Goal: Task Accomplishment & Management: Complete application form

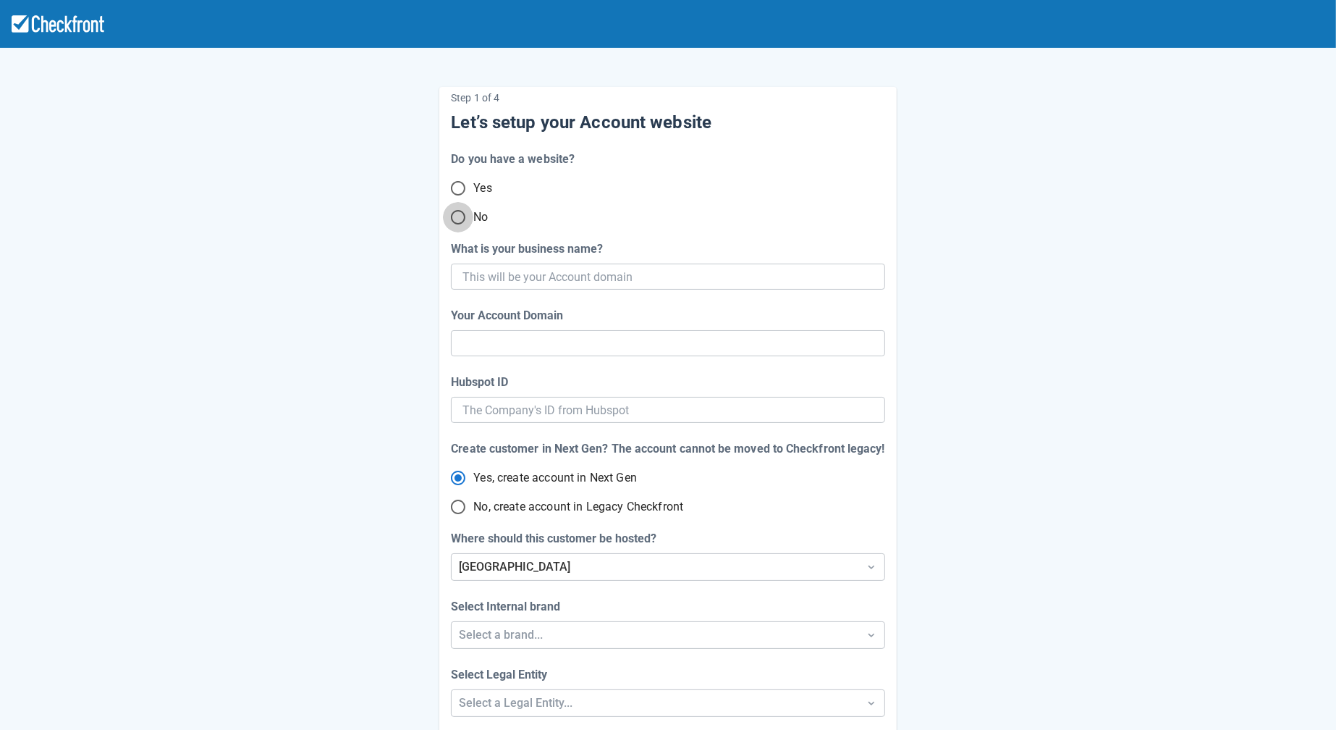
click at [457, 219] on input "No" at bounding box center [458, 217] width 30 height 30
radio input "true"
click at [505, 280] on input "What is your business name?" at bounding box center [665, 276] width 407 height 26
paste input "gpy-20251009t0900"
type input "gpy-20251009t0900"
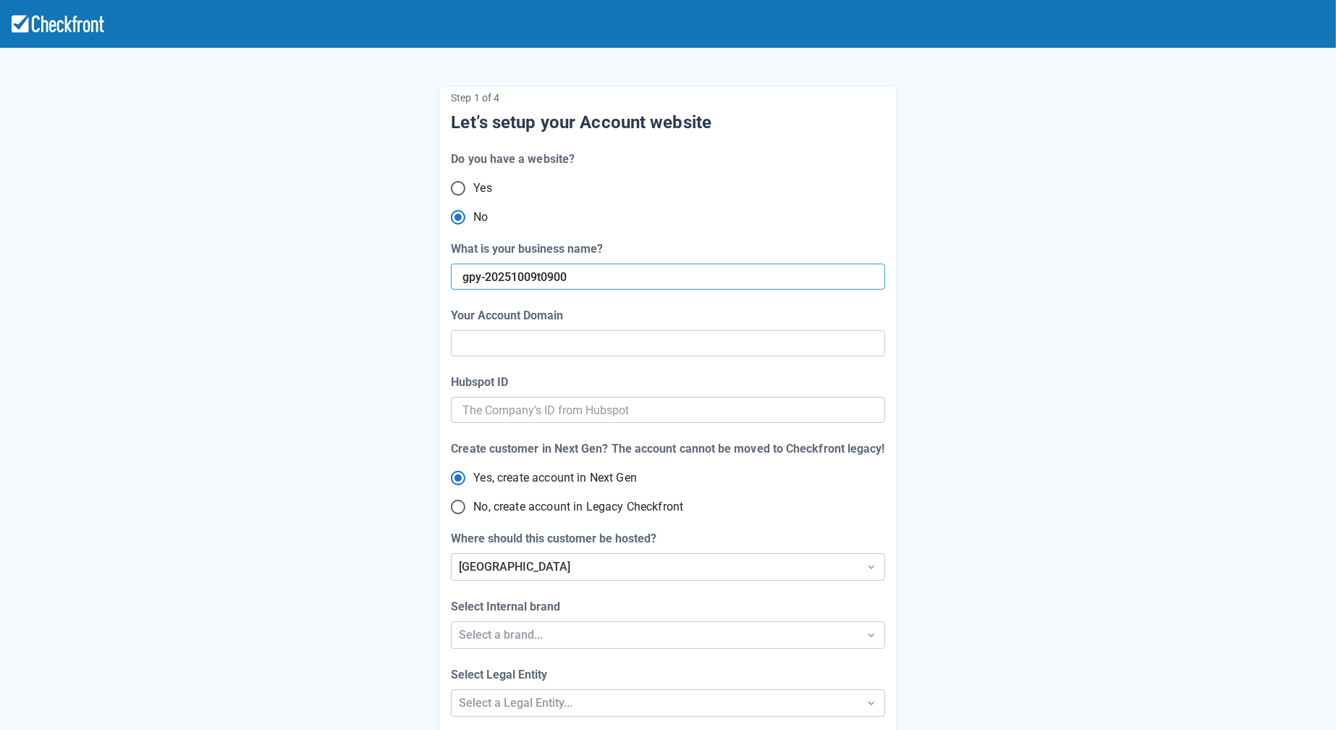
type input "gpy-20251009-t-0900"
radio input "true"
radio input "false"
type input "gpy-20251009t0900"
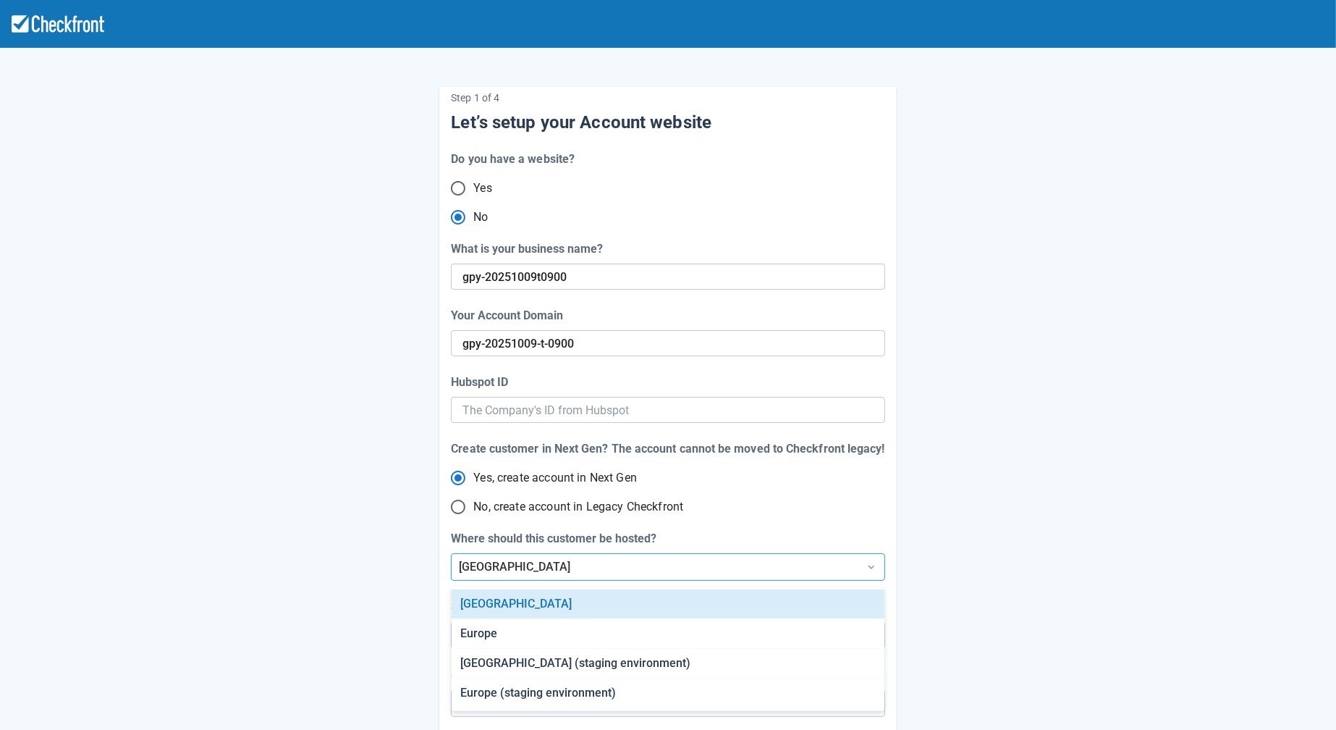
click at [530, 563] on div "[GEOGRAPHIC_DATA]" at bounding box center [655, 566] width 392 height 17
click at [527, 659] on div "[GEOGRAPHIC_DATA] (staging environment)" at bounding box center [668, 663] width 433 height 30
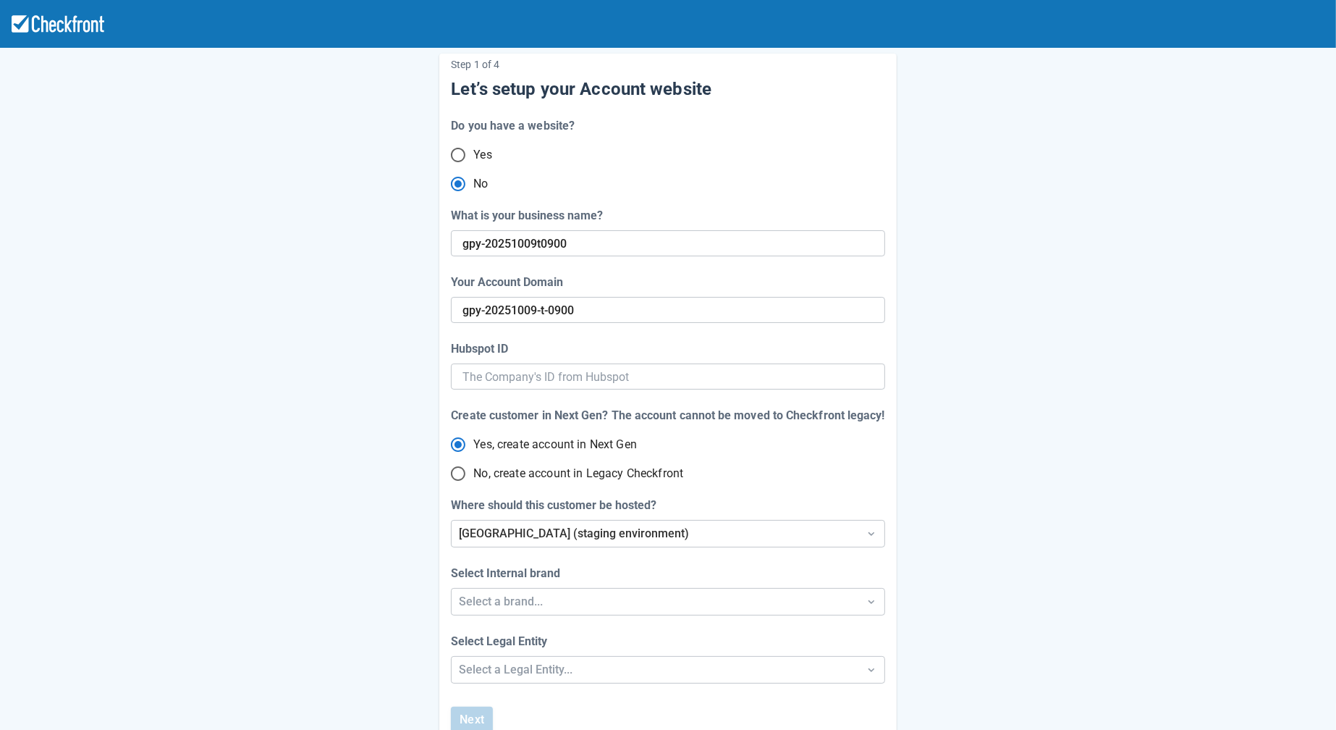
scroll to position [59, 0]
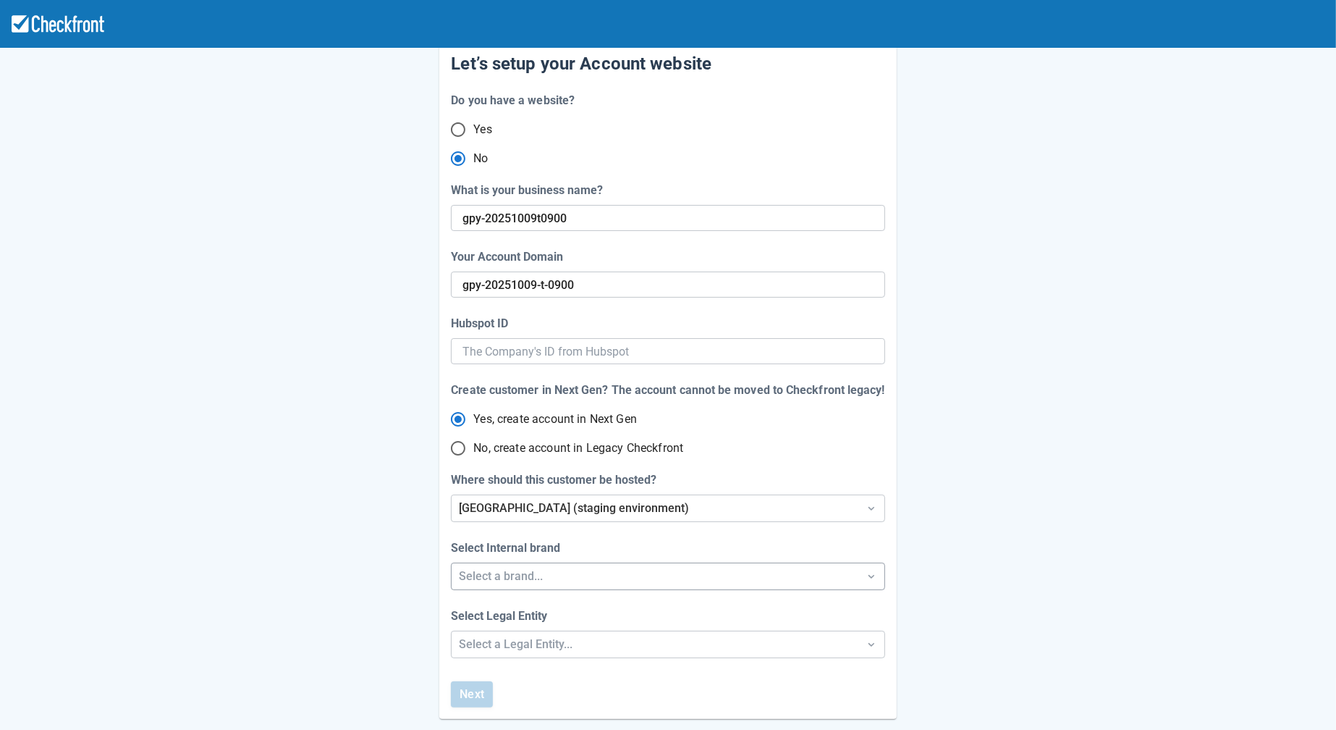
click at [529, 577] on div "Select a brand..." at bounding box center [655, 575] width 392 height 17
click at [508, 624] on div "Checkfront" at bounding box center [668, 614] width 433 height 30
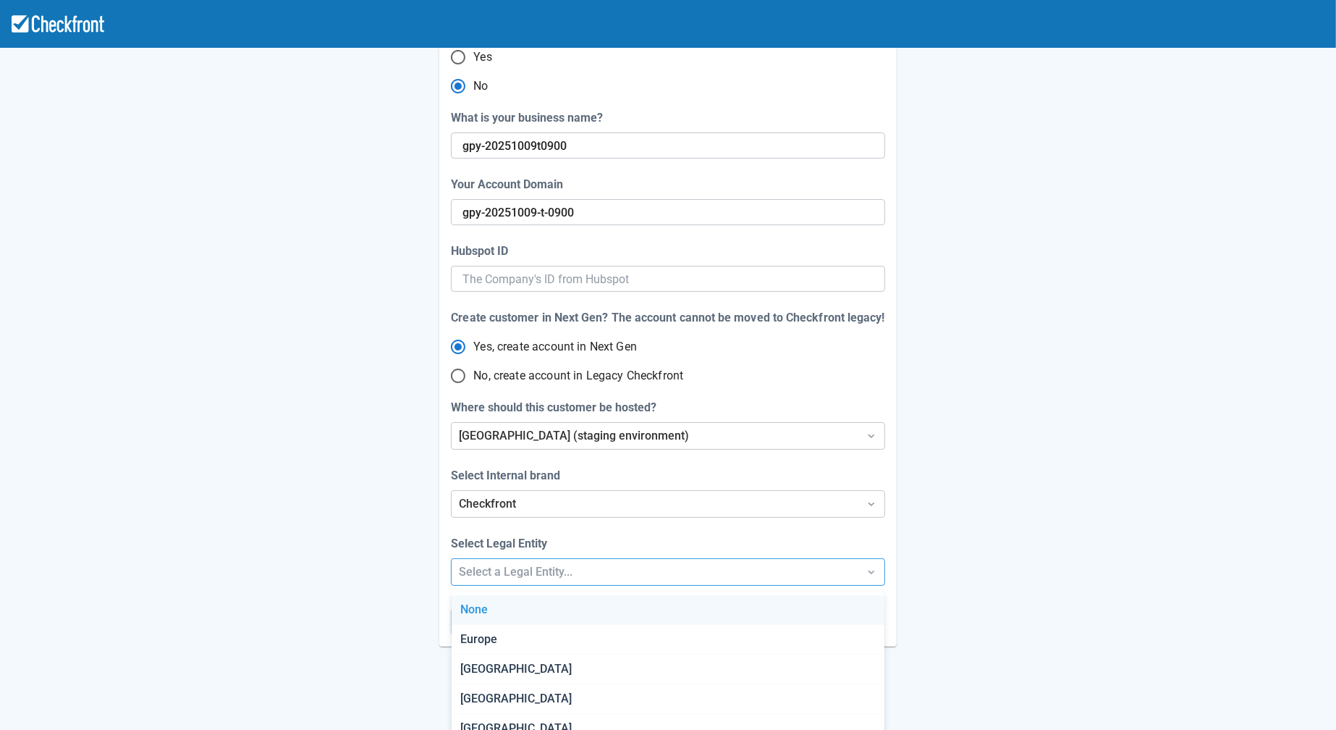
click at [513, 648] on div "Step 1 of 4 Let’s setup your Account website Do you have a website? Yes No What…" at bounding box center [668, 348] width 1336 height 958
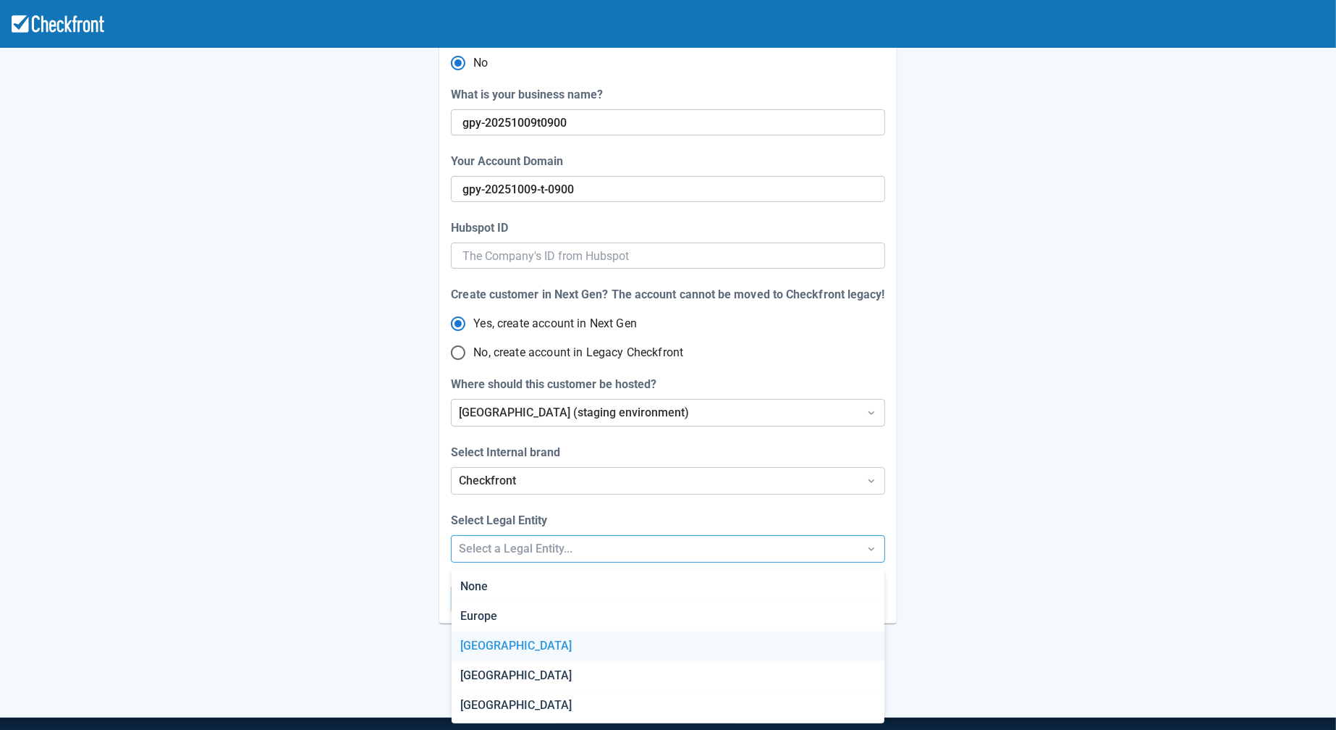
click at [507, 650] on div "[GEOGRAPHIC_DATA]" at bounding box center [668, 646] width 433 height 30
radio input "false"
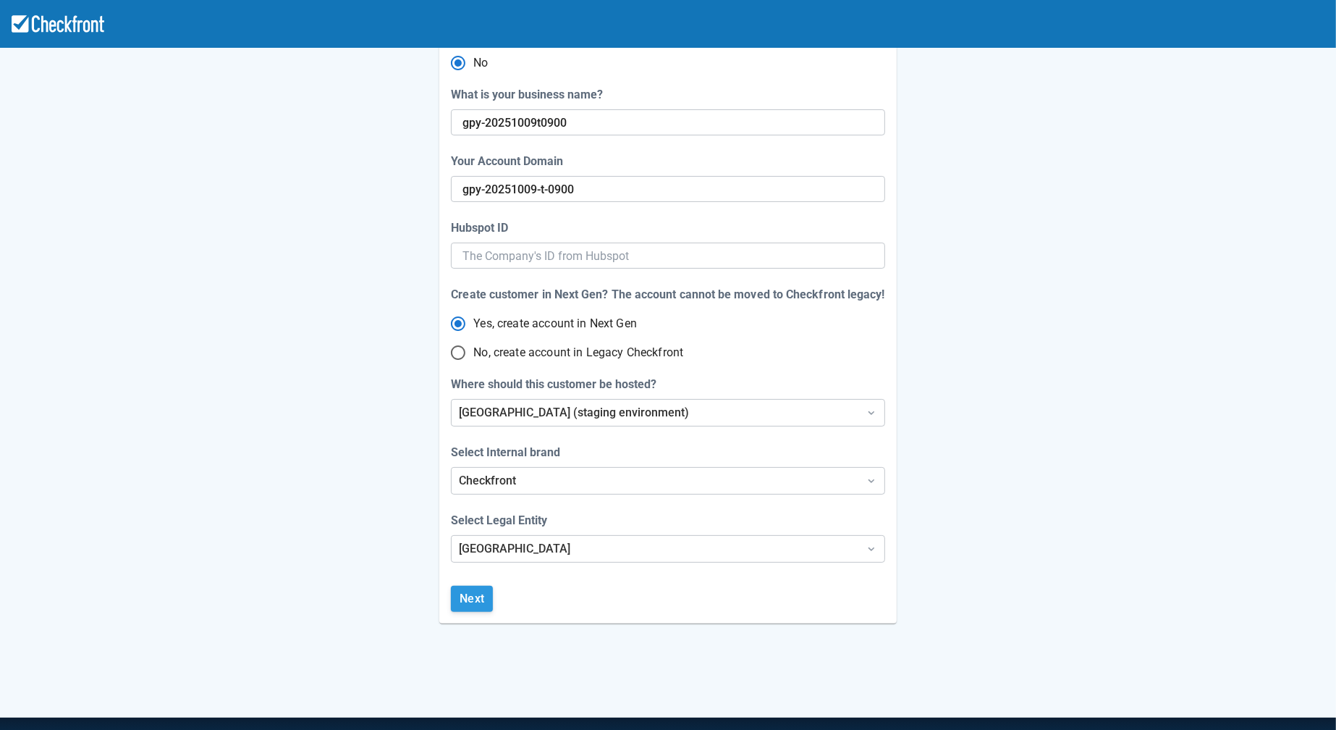
click at [481, 604] on button "Next" at bounding box center [472, 599] width 42 height 26
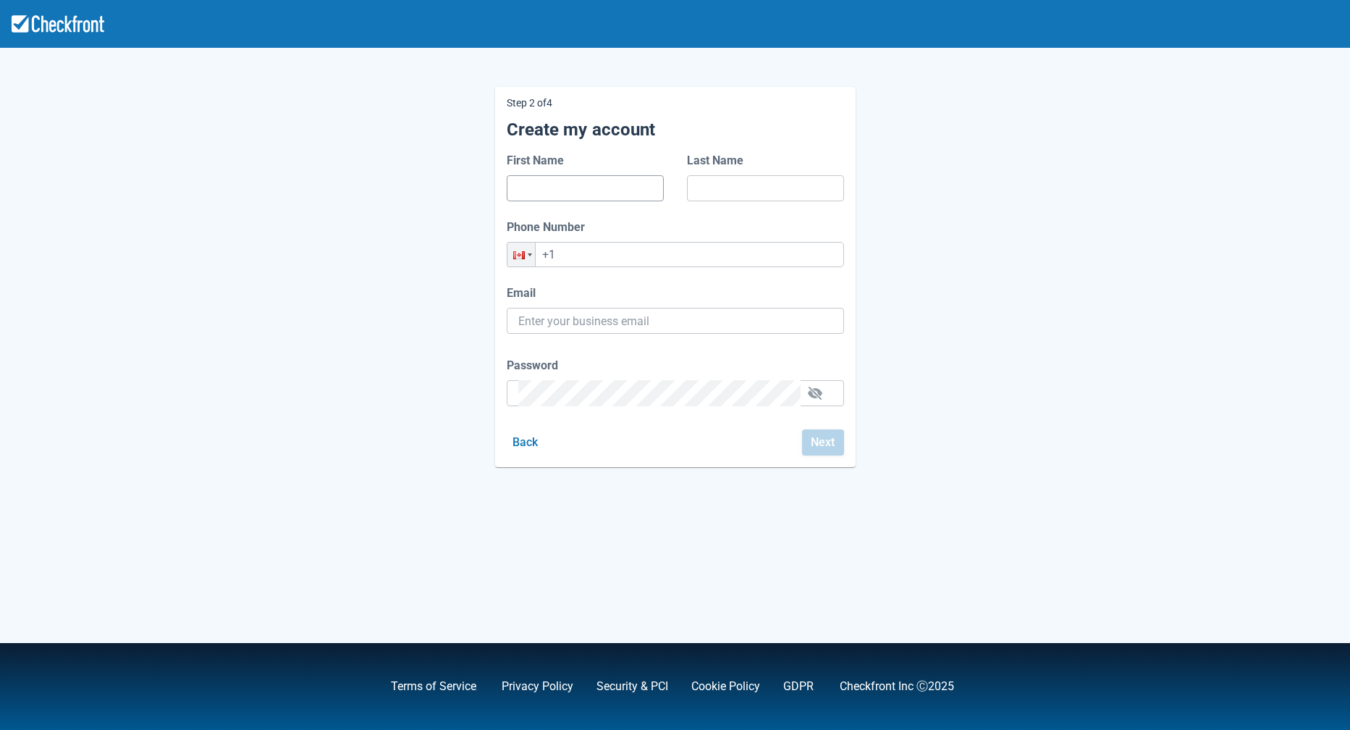
click at [579, 194] on input "First Name" at bounding box center [585, 188] width 134 height 26
type input "gdsd"
click at [761, 182] on input "Last Name" at bounding box center [765, 188] width 134 height 26
type input "dafds"
click at [680, 257] on input "+1" at bounding box center [675, 254] width 337 height 25
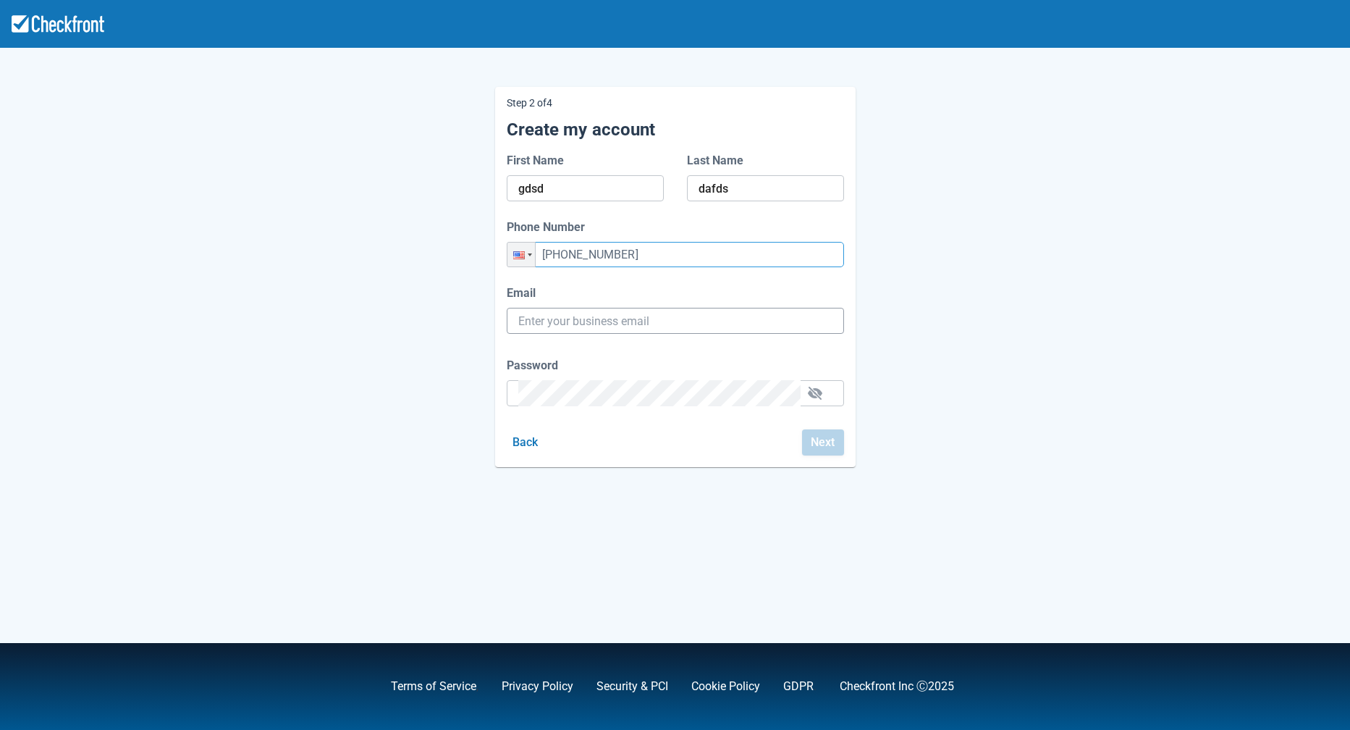
type input "[PHONE_NUMBER]"
click at [656, 323] on input "Email" at bounding box center [675, 321] width 314 height 26
paste input "[URL][DOMAIN_NAME]"
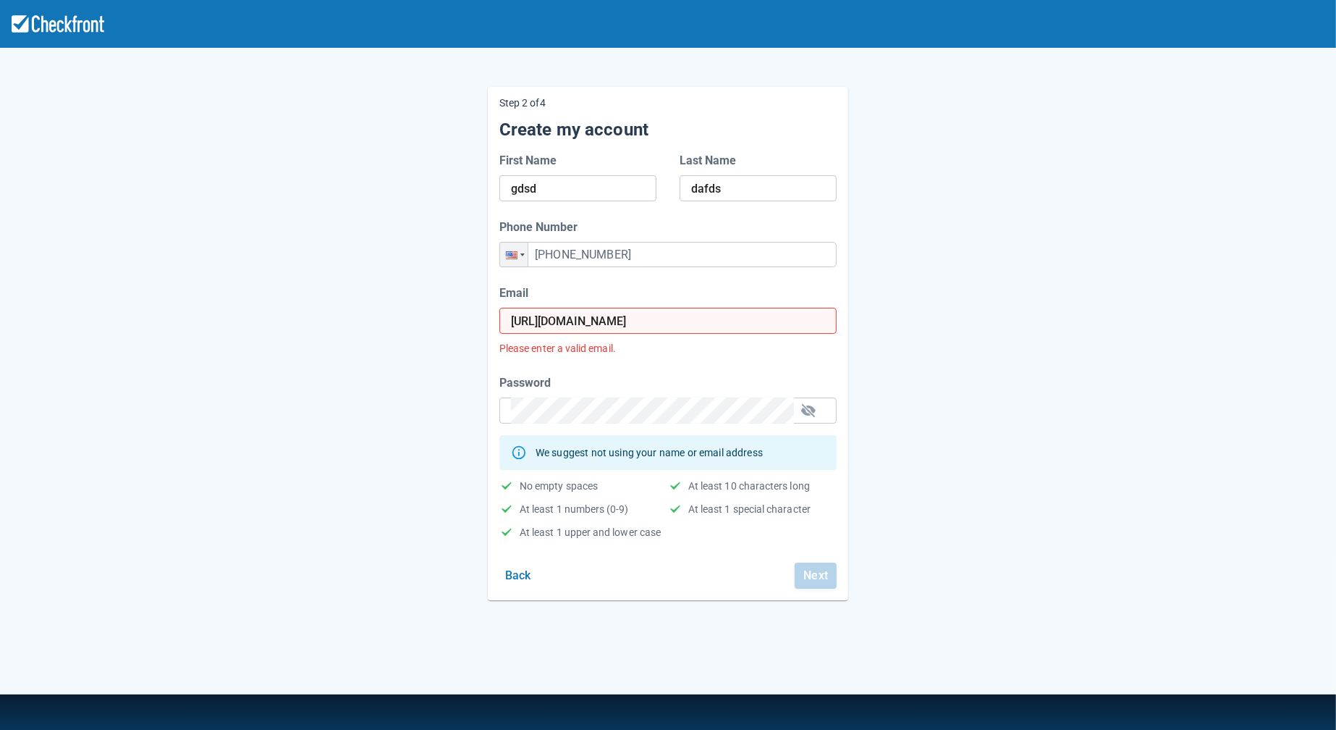
click at [622, 322] on input "[URL][DOMAIN_NAME]" at bounding box center [668, 321] width 314 height 26
paste input "[EMAIL_ADDRESS][DOMAIN_NAME]"
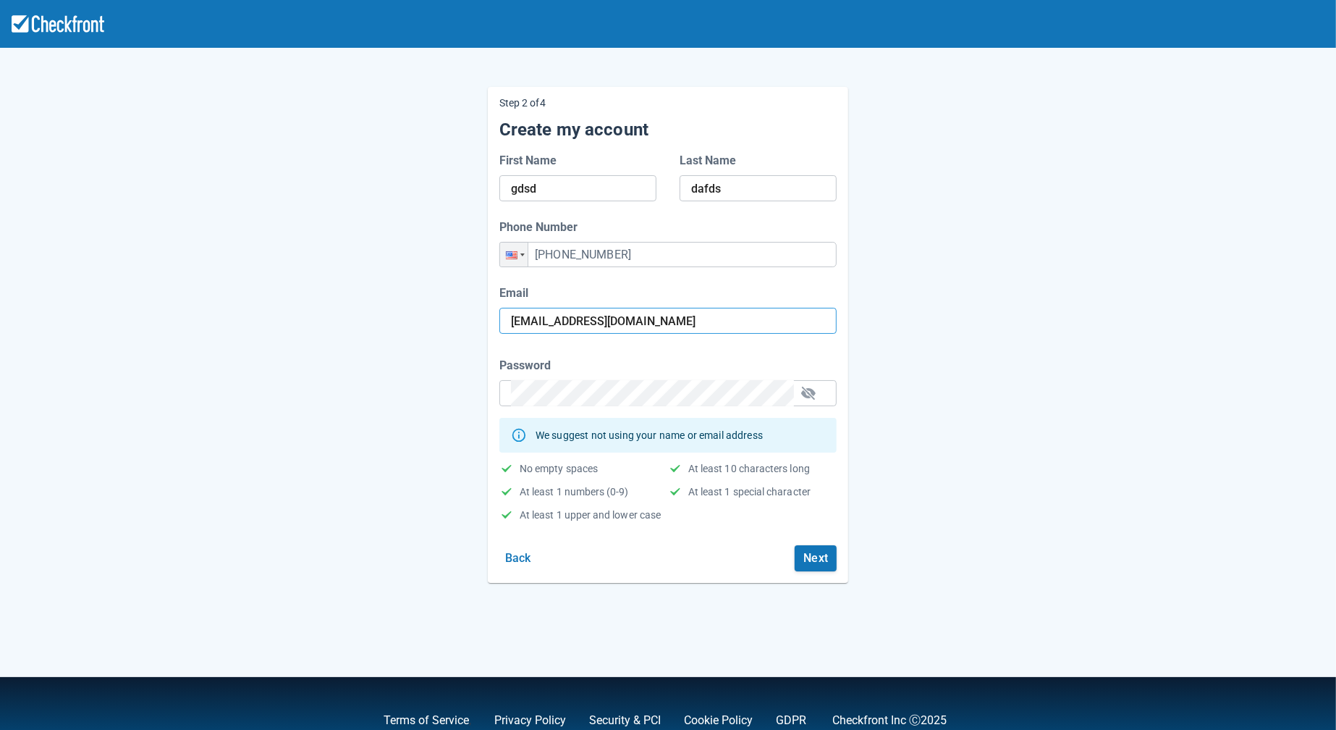
type input "[EMAIL_ADDRESS][DOMAIN_NAME]"
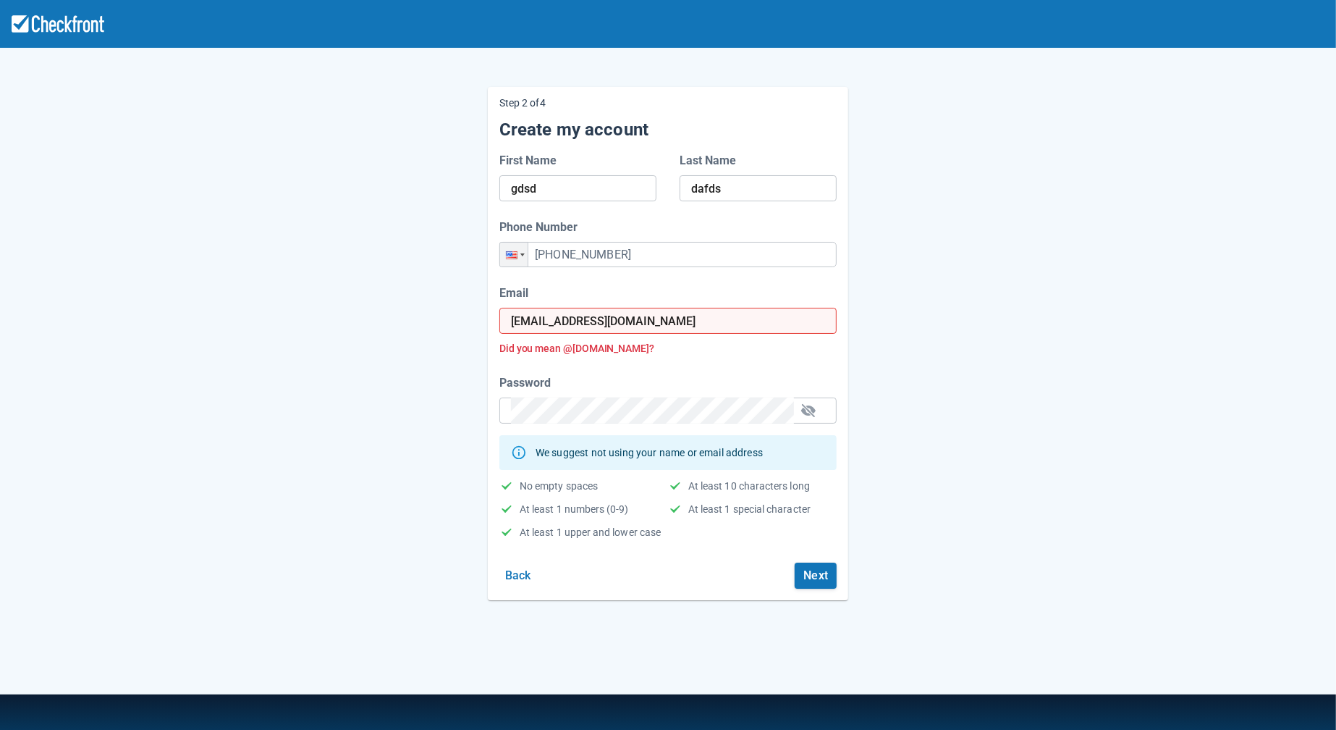
click at [386, 407] on div "Step 2 of 4 Create my account First Name gdsd Last Name dafds Phone Number Phon…" at bounding box center [667, 332] width 825 height 536
click at [814, 580] on button "Next" at bounding box center [816, 575] width 42 height 26
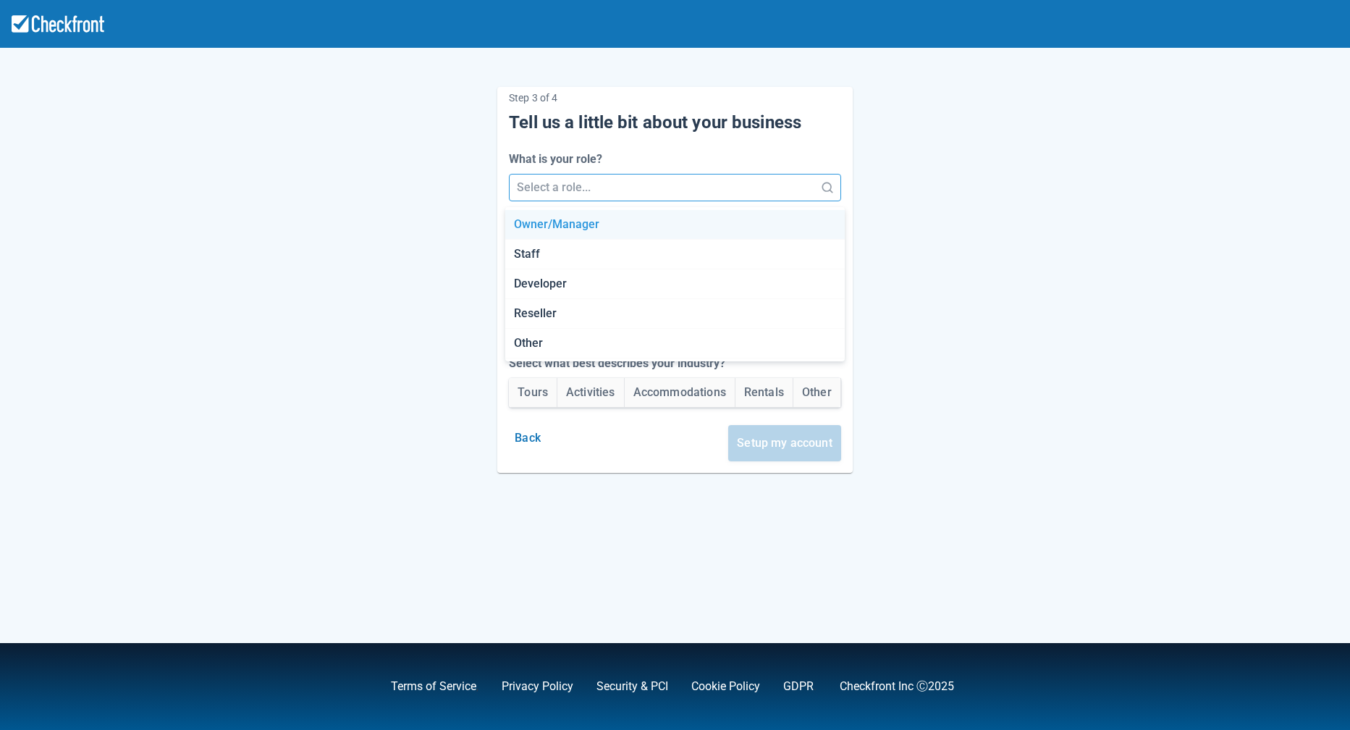
click at [638, 190] on div at bounding box center [662, 187] width 290 height 20
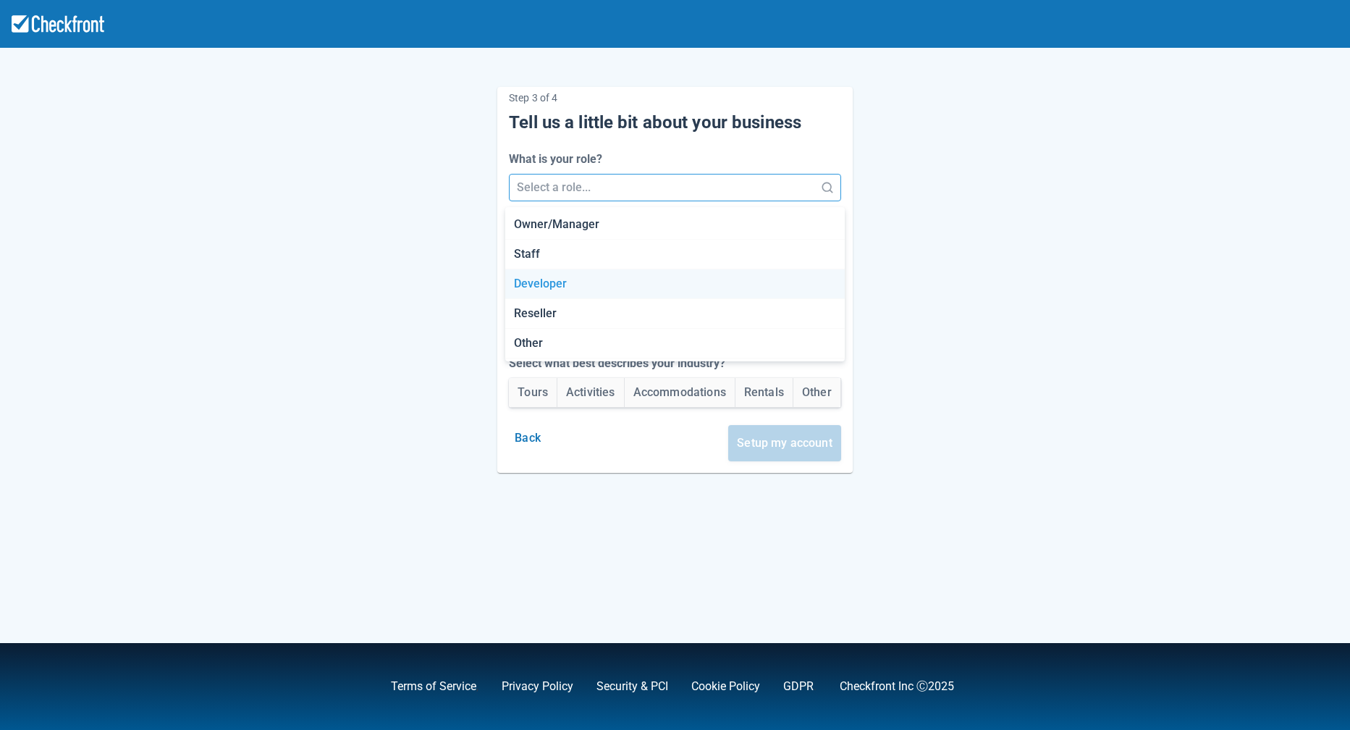
click at [603, 276] on div "Developer" at bounding box center [674, 284] width 339 height 30
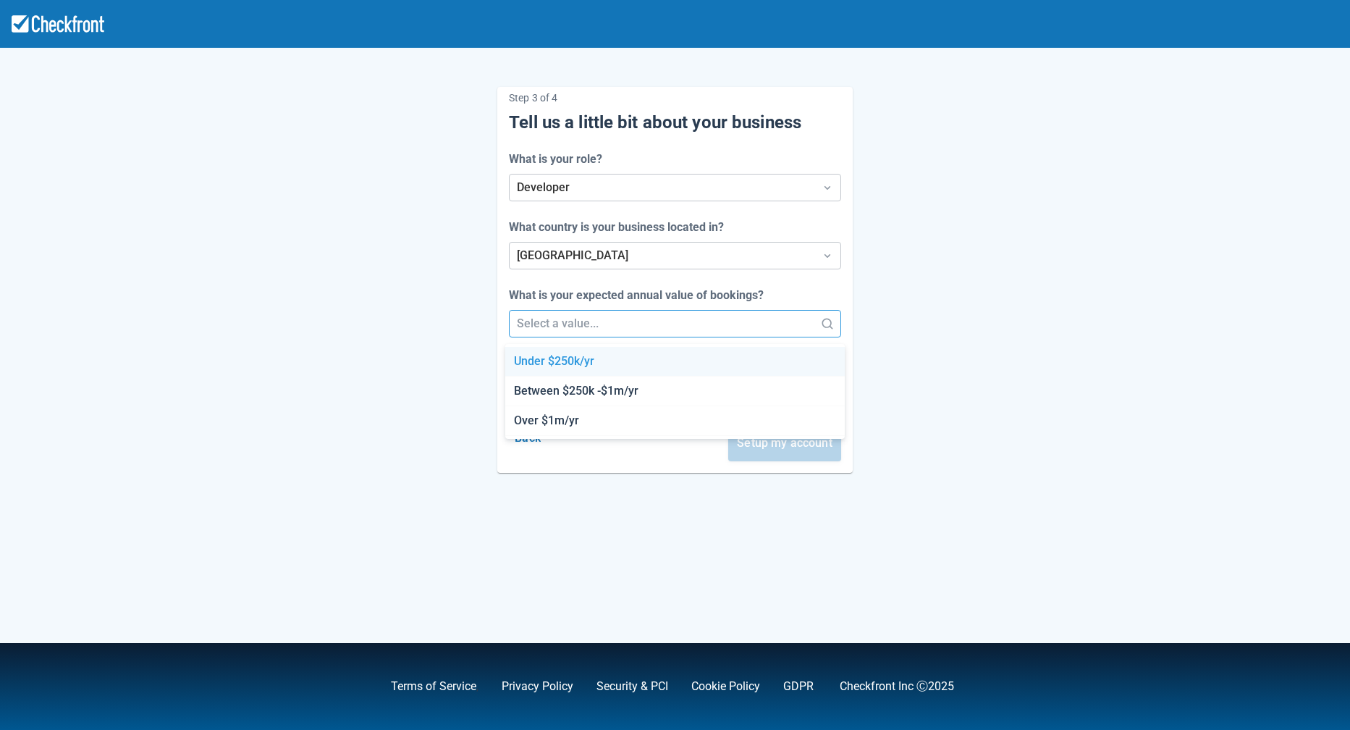
click at [589, 324] on div at bounding box center [662, 323] width 290 height 20
click at [591, 394] on div "Between $250k -$1m/yr" at bounding box center [674, 391] width 339 height 30
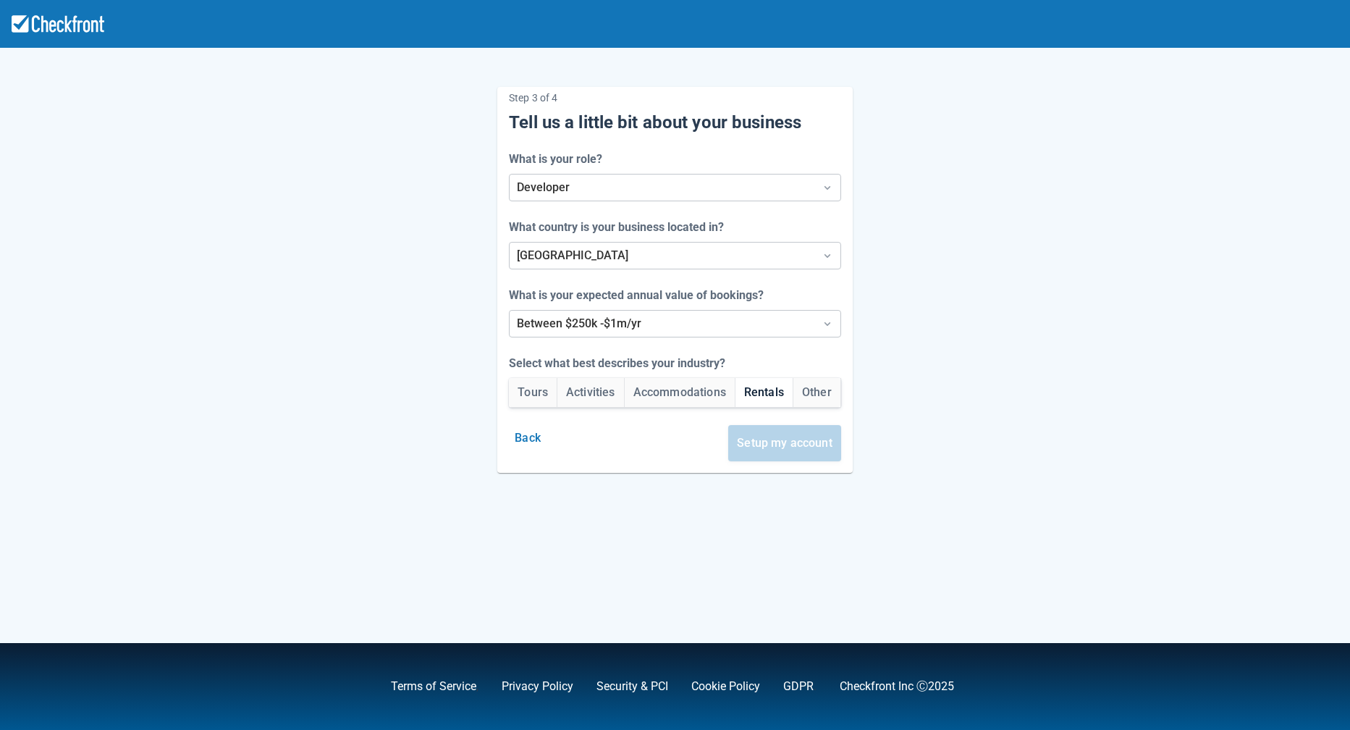
click at [756, 385] on button "Rentals" at bounding box center [763, 392] width 57 height 29
click at [781, 434] on button "Setup my account" at bounding box center [784, 443] width 113 height 36
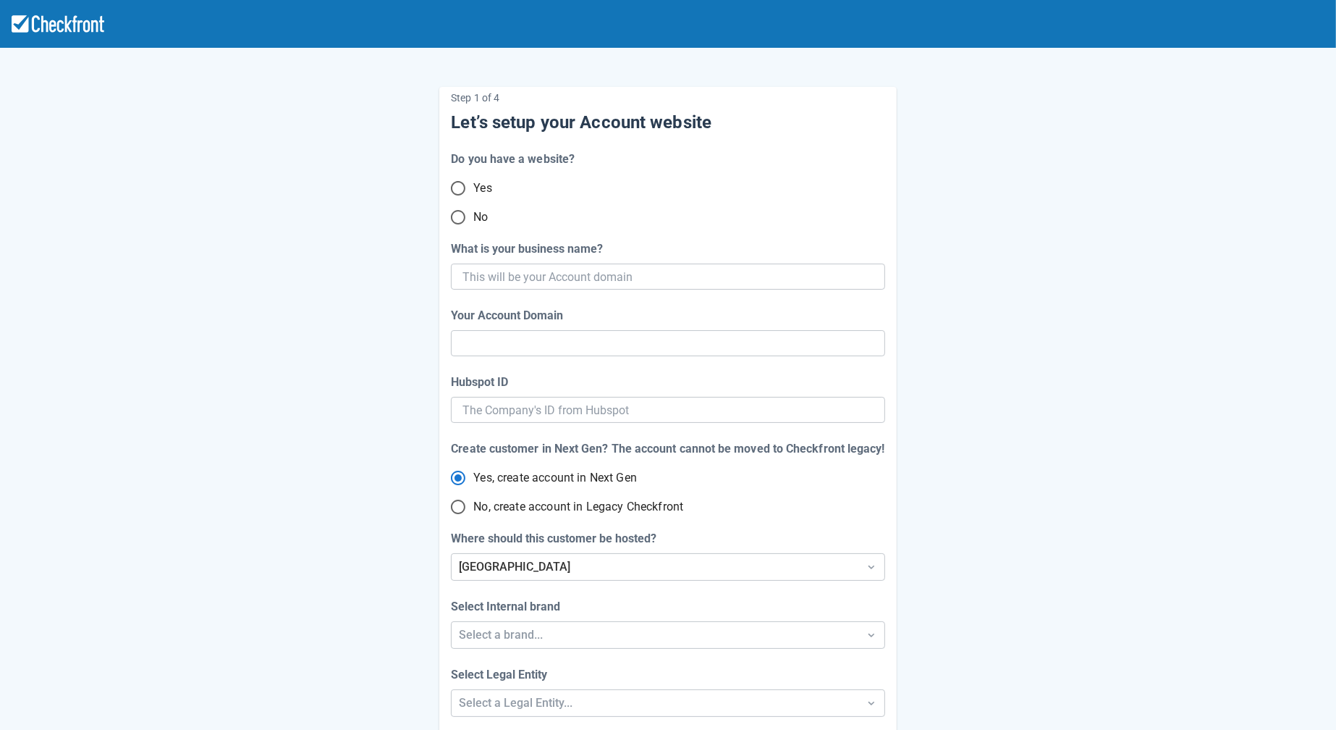
click at [458, 218] on input "No" at bounding box center [458, 217] width 30 height 30
radio input "true"
click at [524, 284] on input "What is your business name?" at bounding box center [665, 276] width 407 height 26
paste input "gpy-20251009t0930"
type input "gpy-20251009t0930"
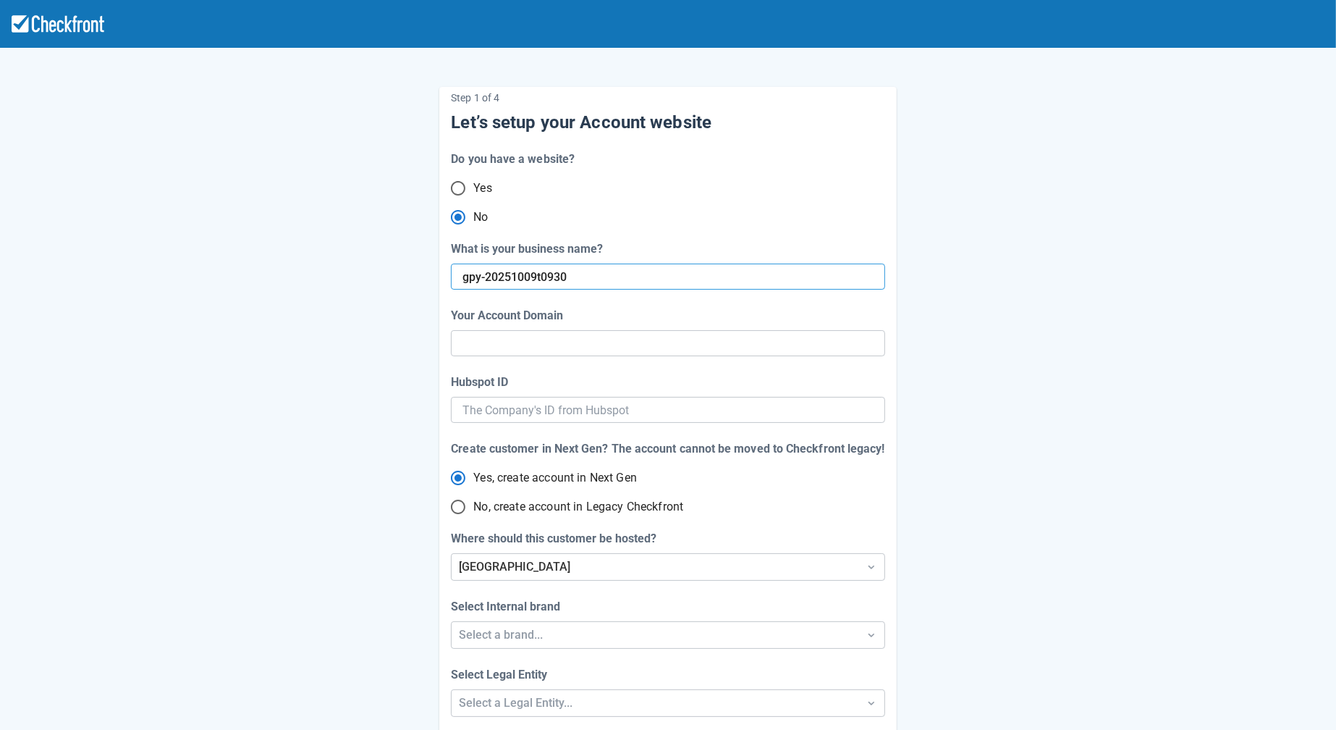
type input "gpy-20251009-t-0930"
radio input "true"
click at [299, 455] on div "Step 1 of 4 Let’s setup your Account website Do you have a website? Yes No What…" at bounding box center [667, 421] width 825 height 714
click at [485, 635] on div "Step 1 of 4 Let’s setup your Account website Do you have a website? Yes No What…" at bounding box center [668, 479] width 1336 height 958
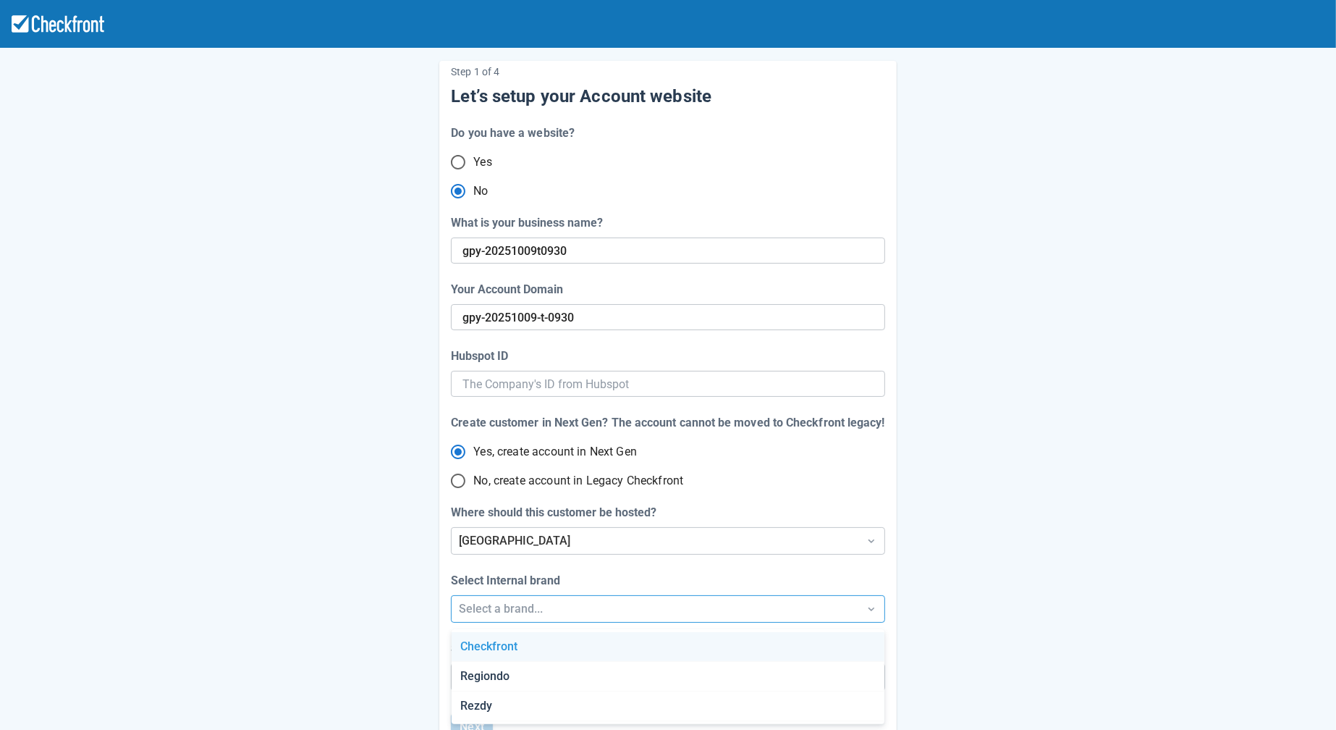
click at [486, 648] on div "Checkfront" at bounding box center [668, 647] width 433 height 30
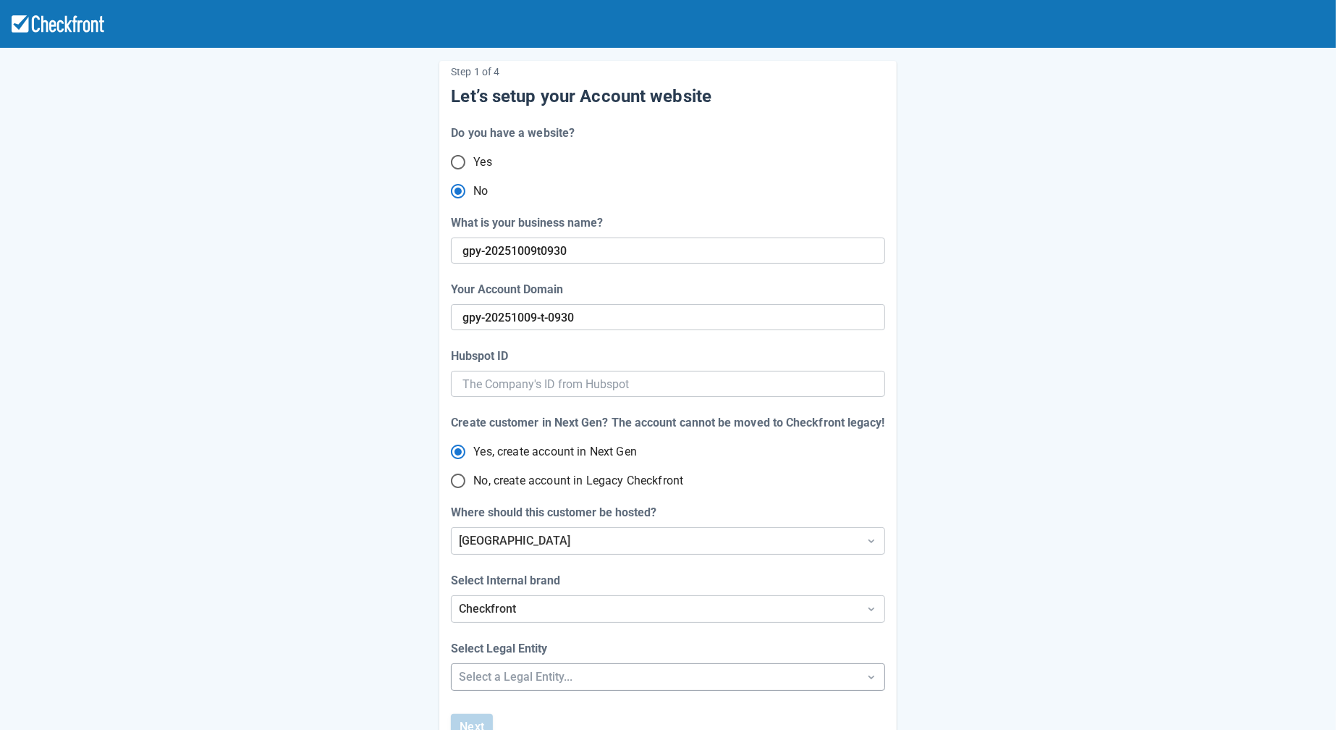
click at [493, 689] on div "Step 1 of 4 Let’s setup your Account website Do you have a website? Yes No What…" at bounding box center [668, 453] width 1336 height 958
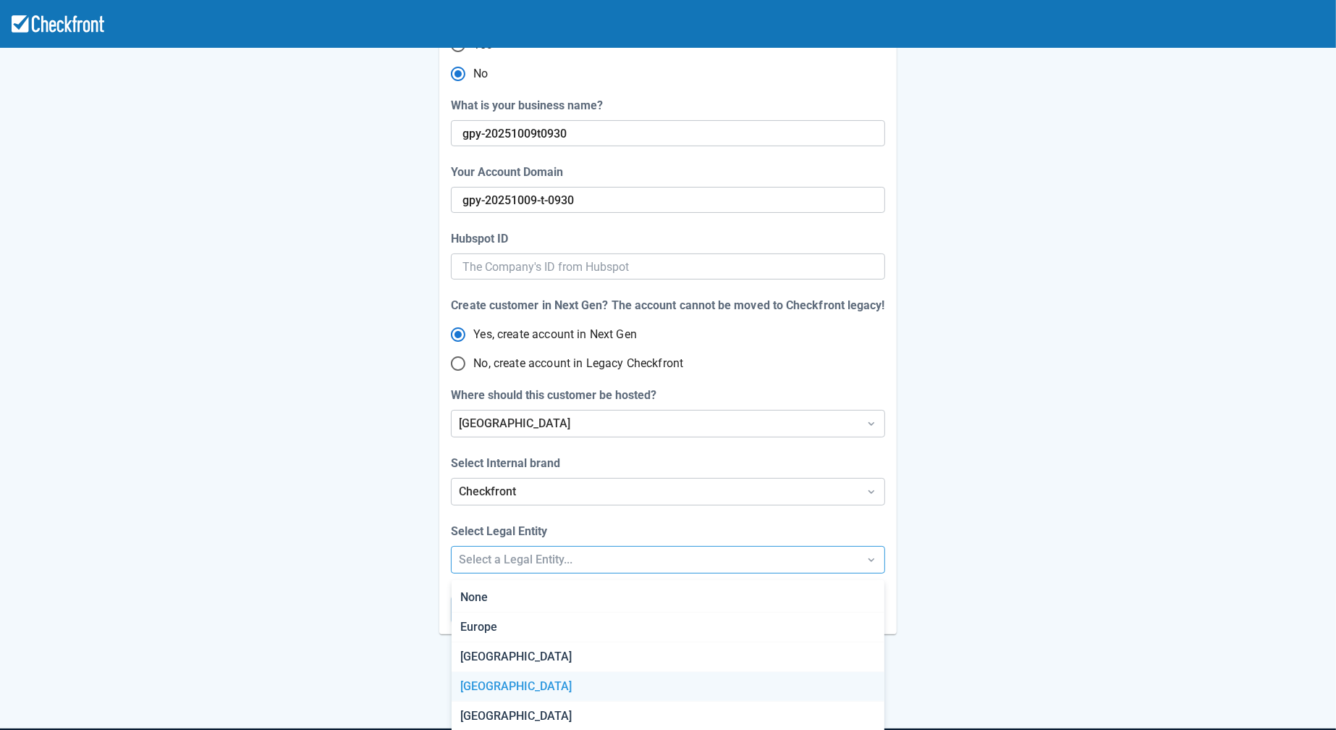
scroll to position [154, 0]
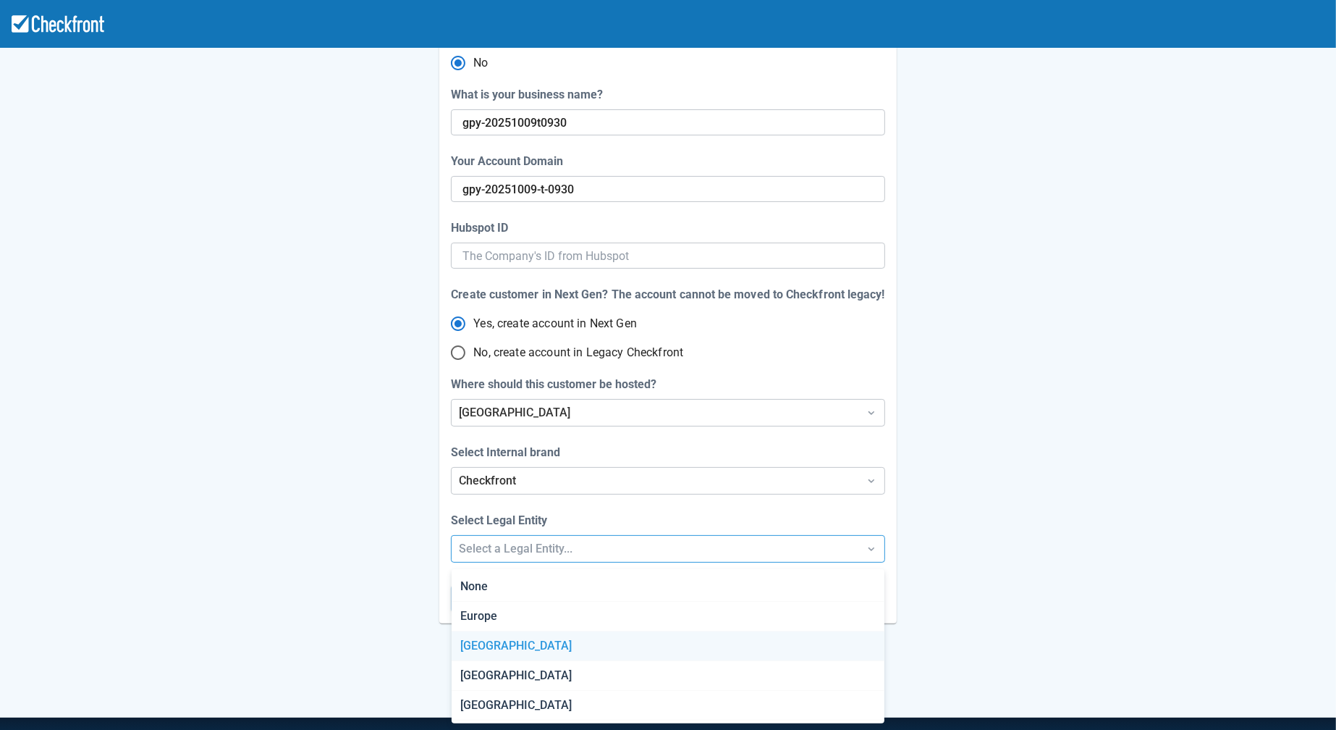
click at [500, 654] on div "[GEOGRAPHIC_DATA]" at bounding box center [668, 646] width 433 height 30
radio input "false"
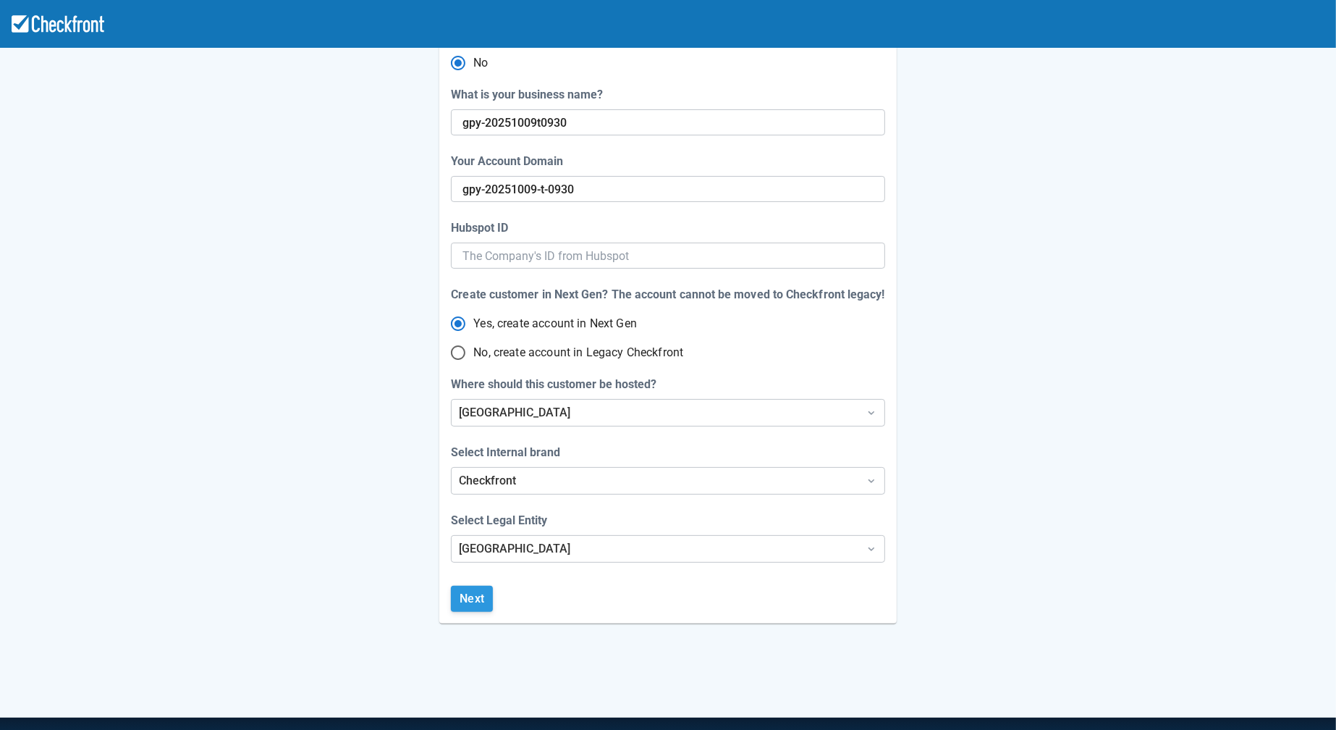
click at [473, 593] on button "Next" at bounding box center [472, 599] width 42 height 26
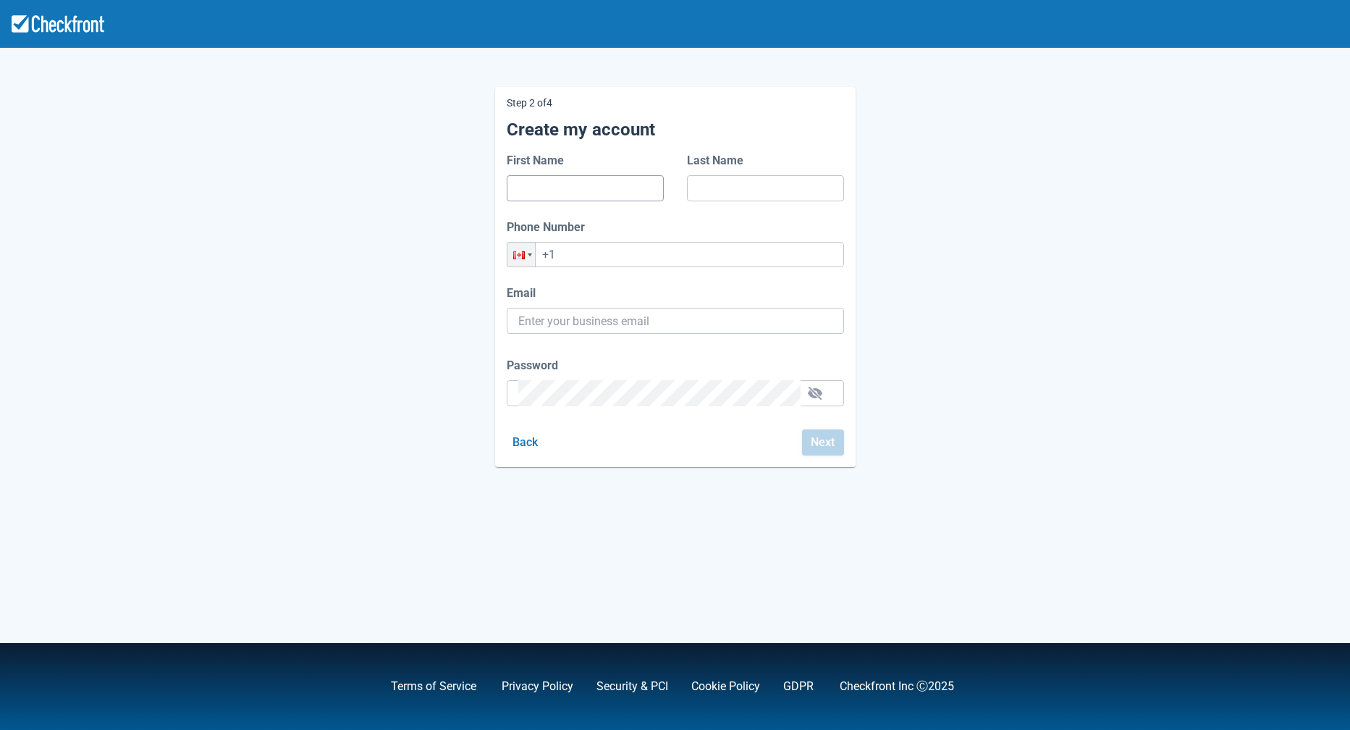
click at [603, 194] on input "First Name" at bounding box center [585, 188] width 134 height 26
type input "dfd"
click at [789, 198] on input "Last Name" at bounding box center [765, 188] width 134 height 26
type input "dafds"
click at [717, 251] on input "+1" at bounding box center [675, 254] width 337 height 25
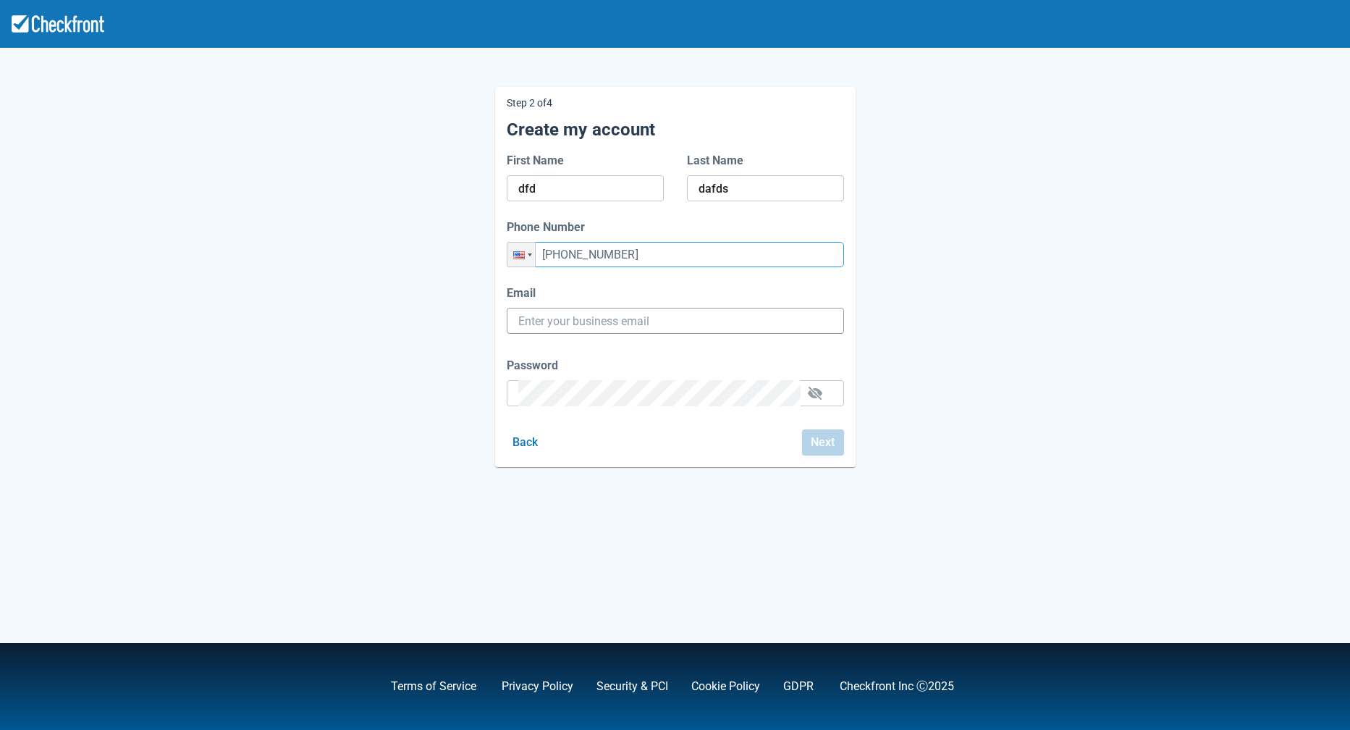
type input "+1 (436) 243-6436"
click at [659, 324] on input "Email" at bounding box center [675, 321] width 314 height 26
paste input "gpy-20251009t0930@email.ghostinspector.com"
type input "gpy-20251009t0930@email.ghostinspector.com"
click at [617, 389] on div "Password" at bounding box center [675, 381] width 337 height 49
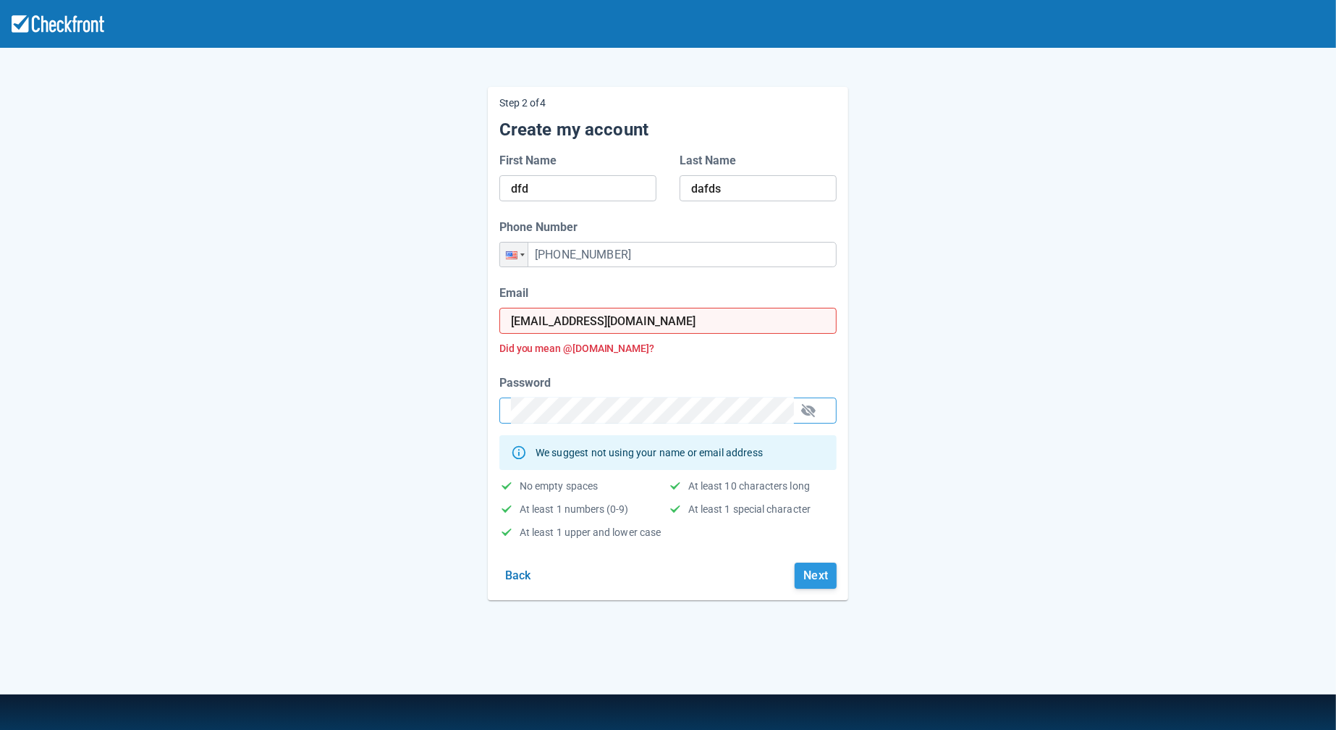
click at [808, 578] on button "Next" at bounding box center [816, 575] width 42 height 26
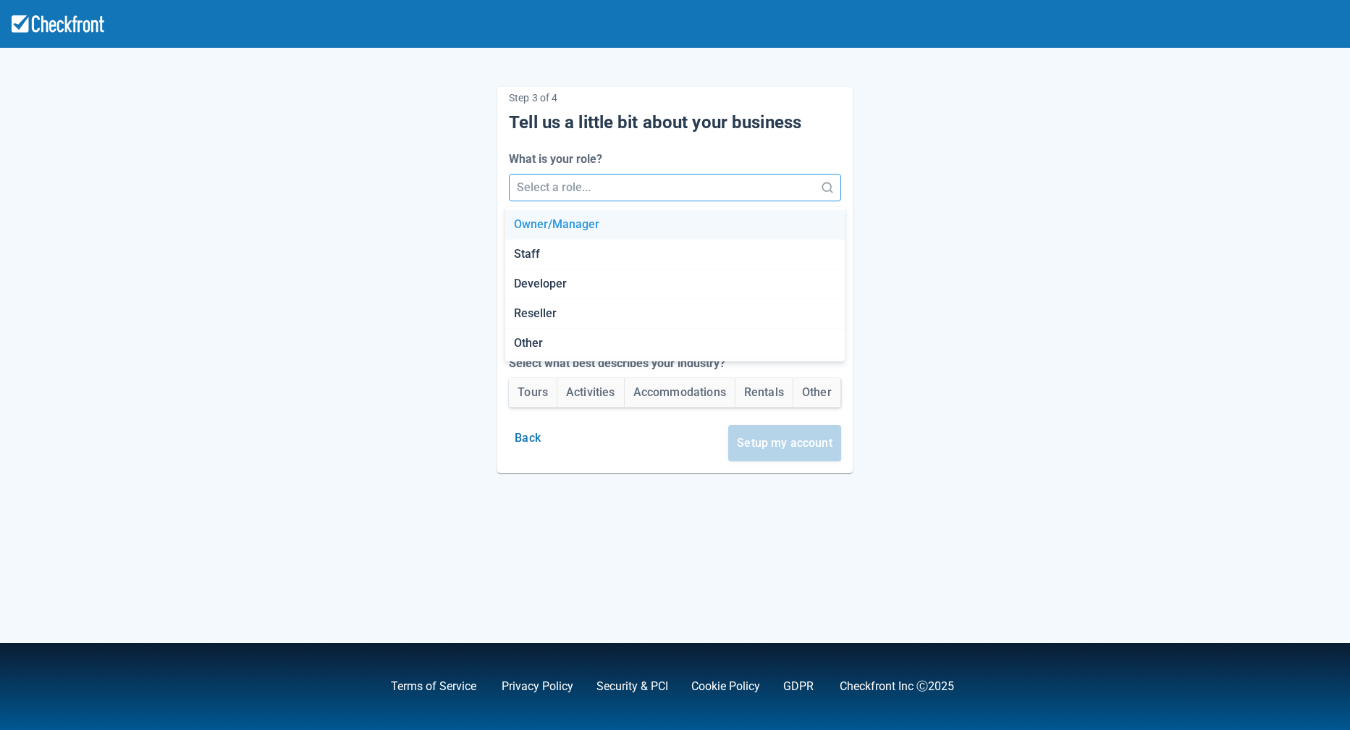
click at [674, 186] on div at bounding box center [662, 187] width 290 height 20
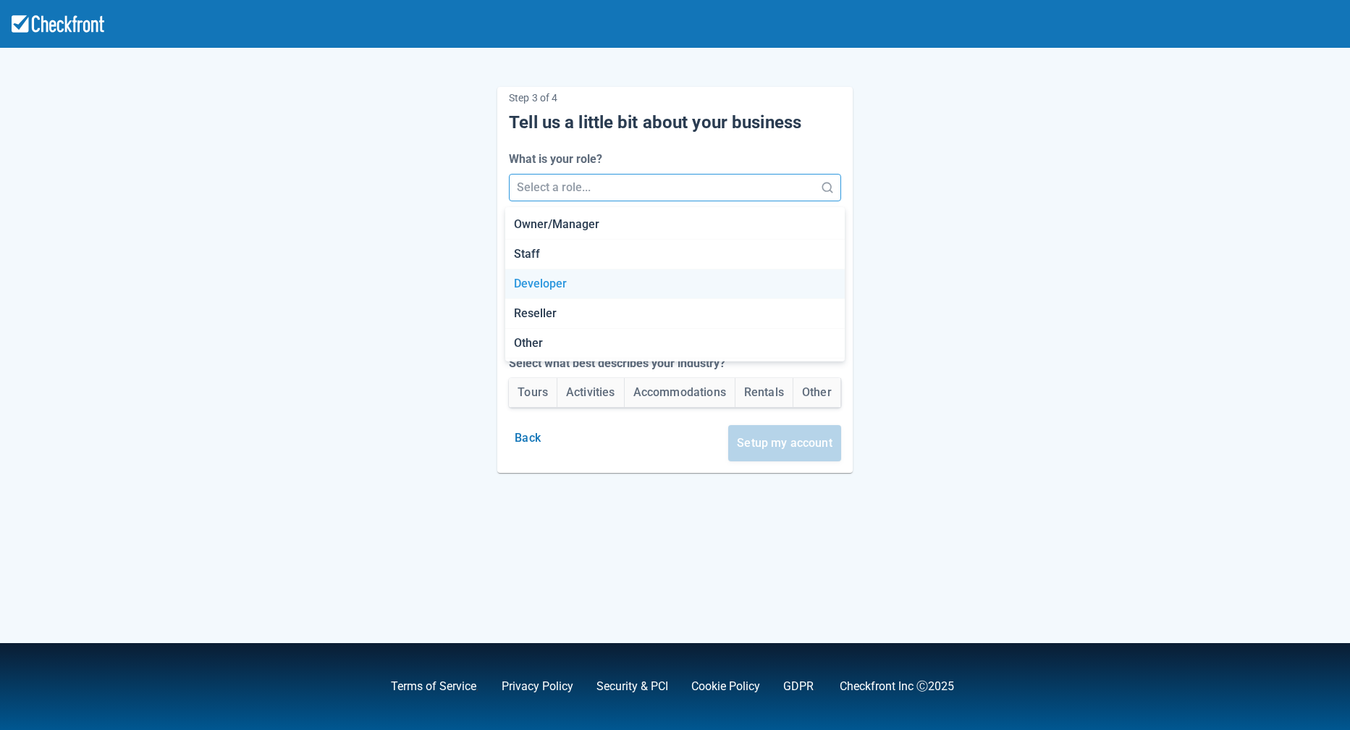
click at [601, 287] on div "Developer" at bounding box center [674, 284] width 339 height 30
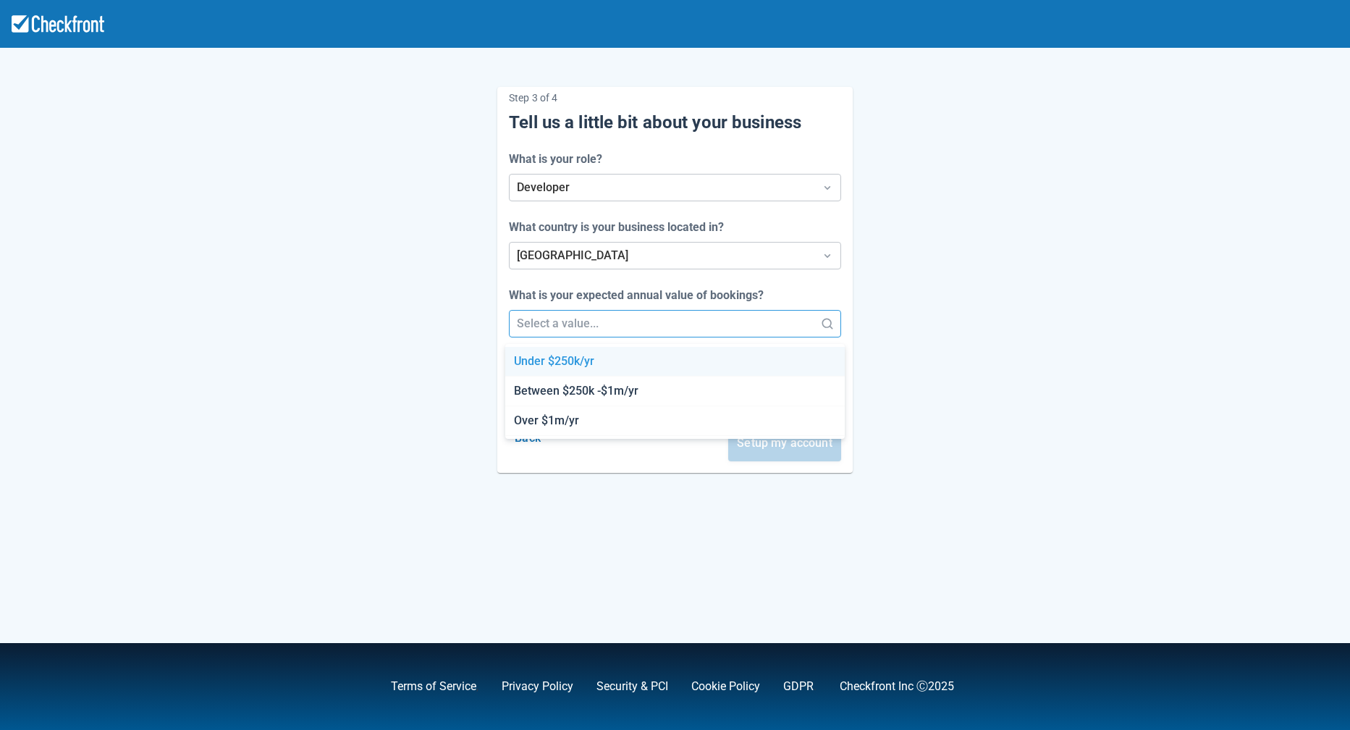
click at [600, 328] on div at bounding box center [662, 323] width 290 height 20
click at [596, 389] on div "Between $250k -$1m/yr" at bounding box center [674, 391] width 339 height 30
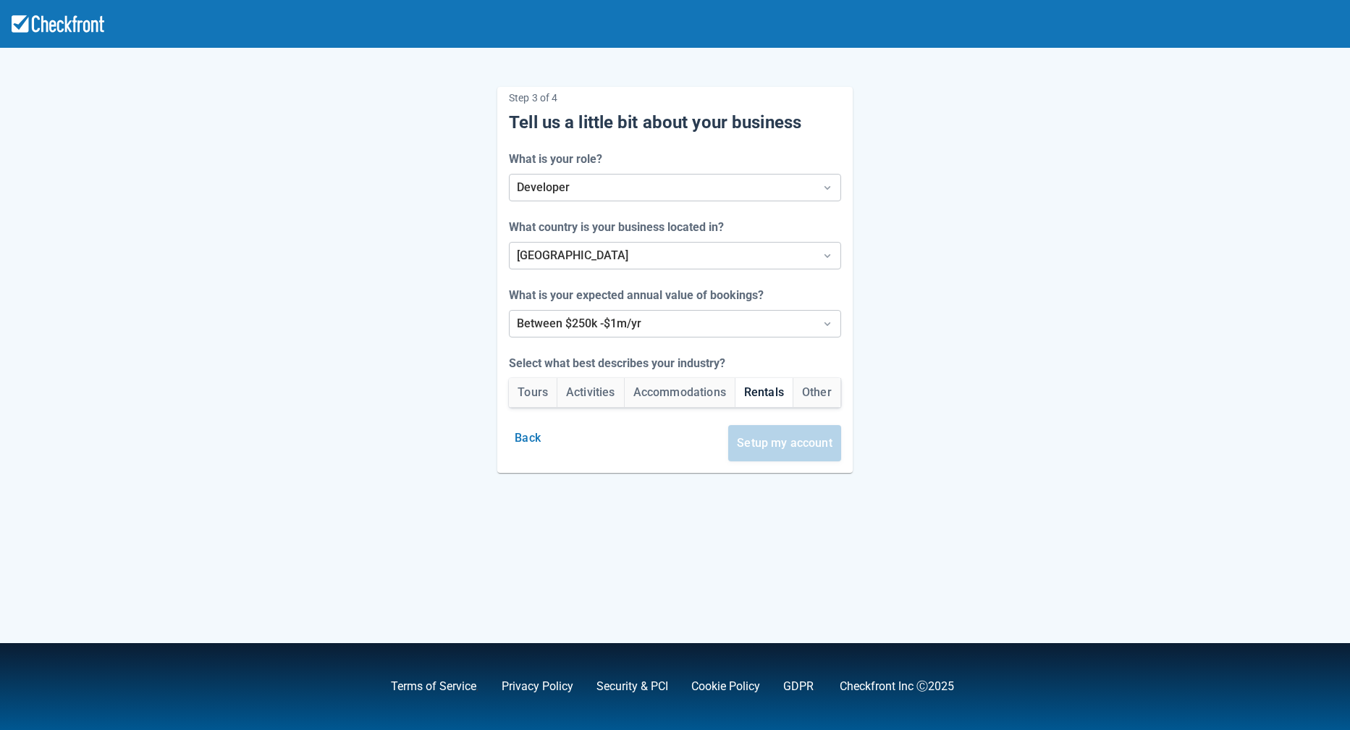
click at [760, 399] on button "Rentals" at bounding box center [763, 392] width 57 height 29
click at [774, 455] on button "Setup my account" at bounding box center [784, 443] width 113 height 36
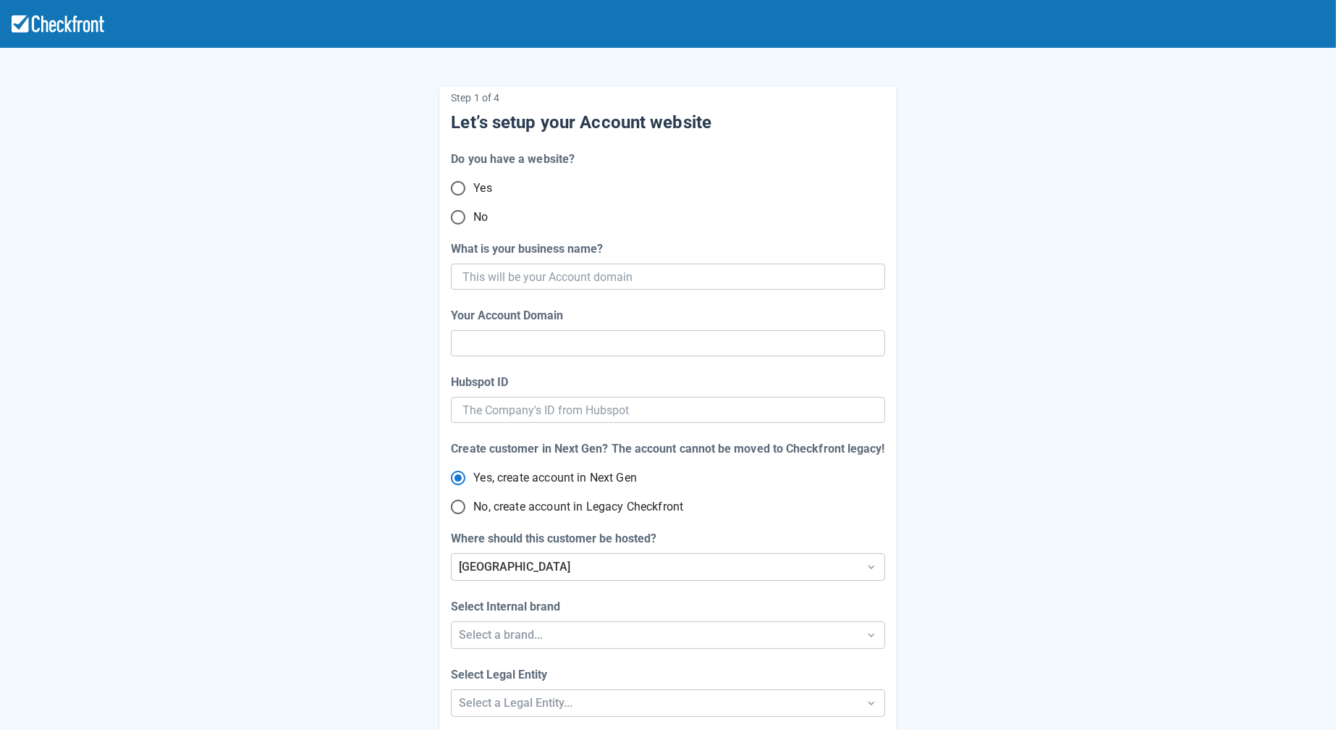
click at [460, 219] on input "No" at bounding box center [458, 217] width 30 height 30
radio input "true"
click at [567, 277] on input "What is your business name?" at bounding box center [665, 276] width 407 height 26
paste input "gpy-20251009t0910"
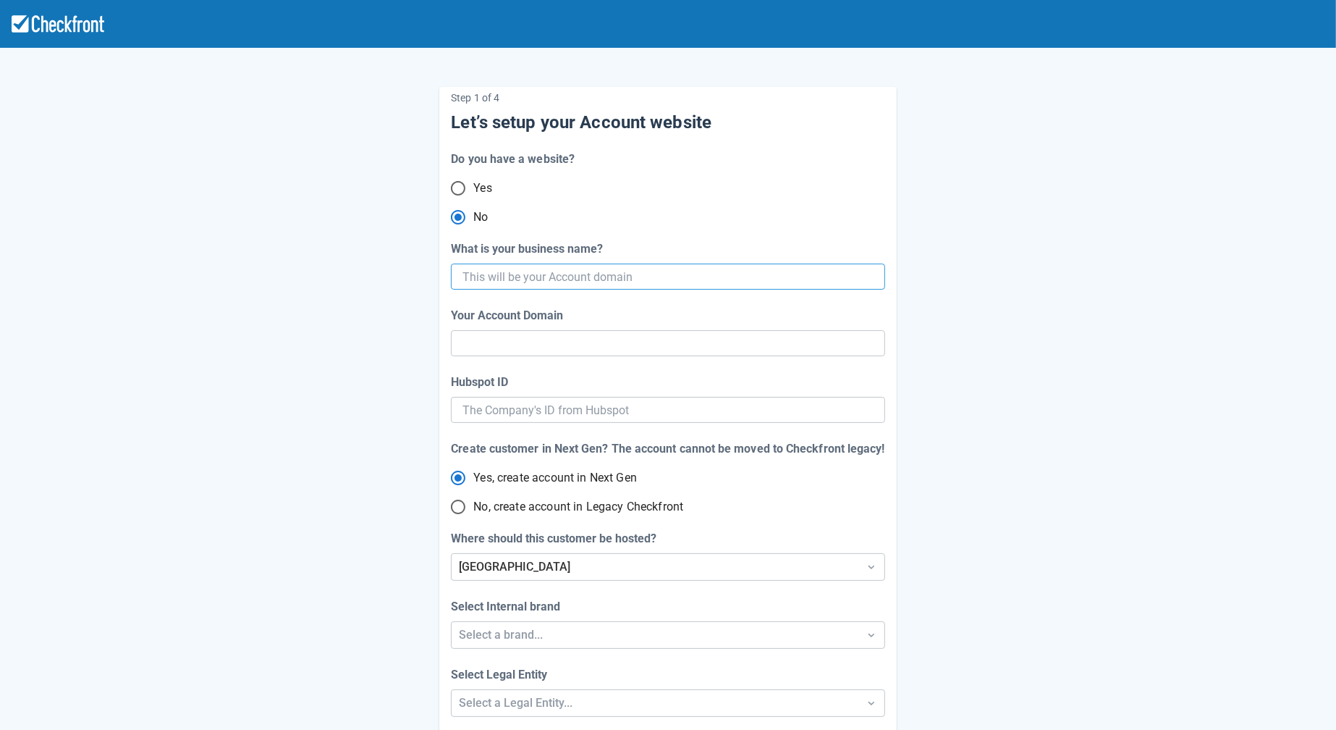
type input "gpy-20251009t0910"
type input "gpy-20251009-t-0910"
radio input "true"
type input "gpy-20251009t0910"
click at [371, 396] on div "Step 1 of 4 Let’s setup your Account website Do you have a website? Yes No What…" at bounding box center [667, 421] width 825 height 714
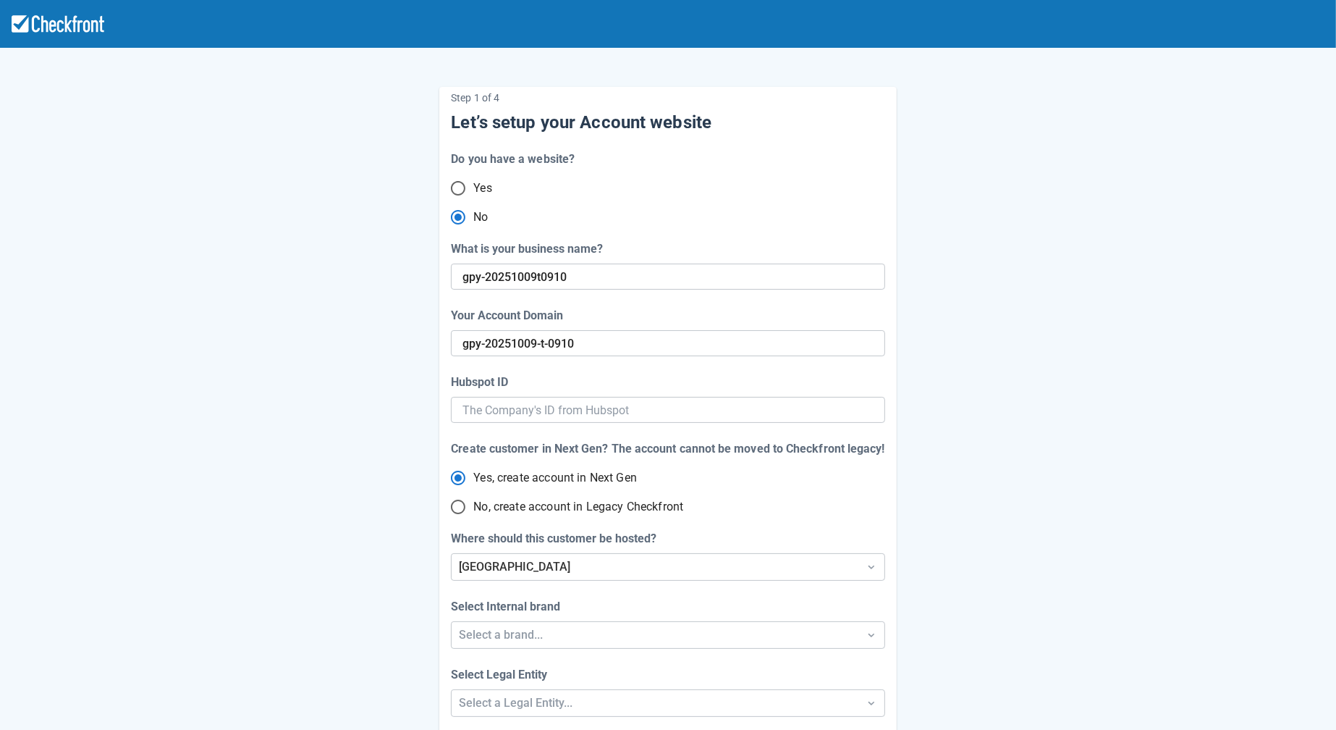
click at [458, 507] on input "No, create account in Legacy Checkfront" at bounding box center [458, 506] width 30 height 30
radio input "true"
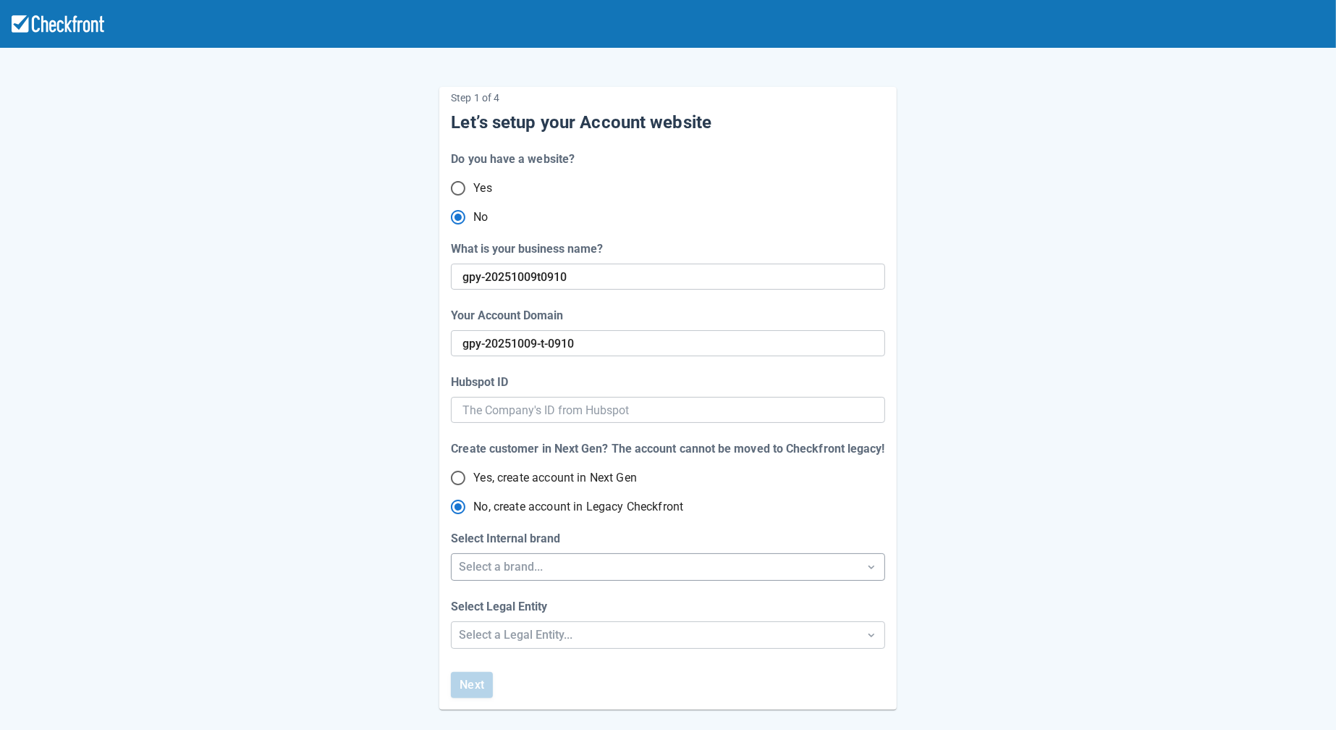
radio input "true"
click at [499, 567] on div "Select a brand..." at bounding box center [655, 566] width 392 height 17
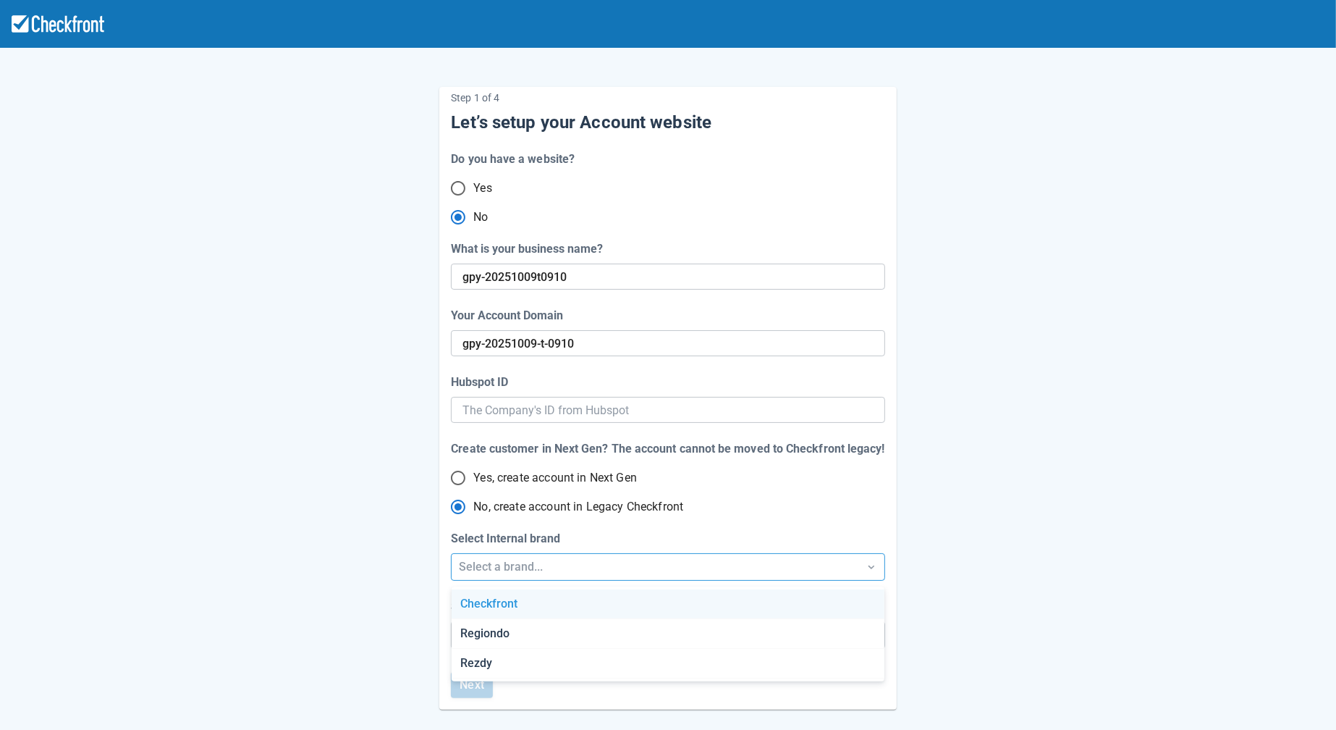
click at [499, 611] on div "Checkfront" at bounding box center [668, 604] width 433 height 30
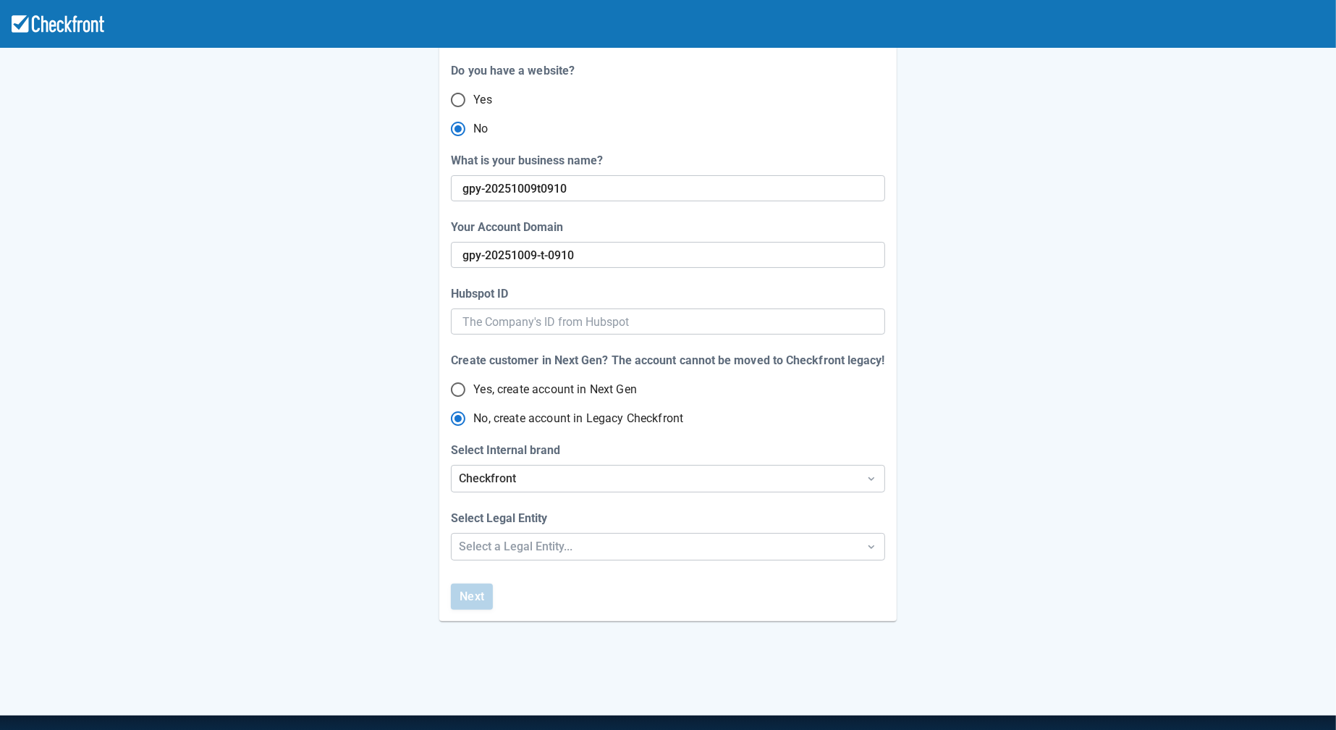
scroll to position [89, 0]
click at [496, 549] on div "Select a Legal Entity..." at bounding box center [655, 545] width 392 height 17
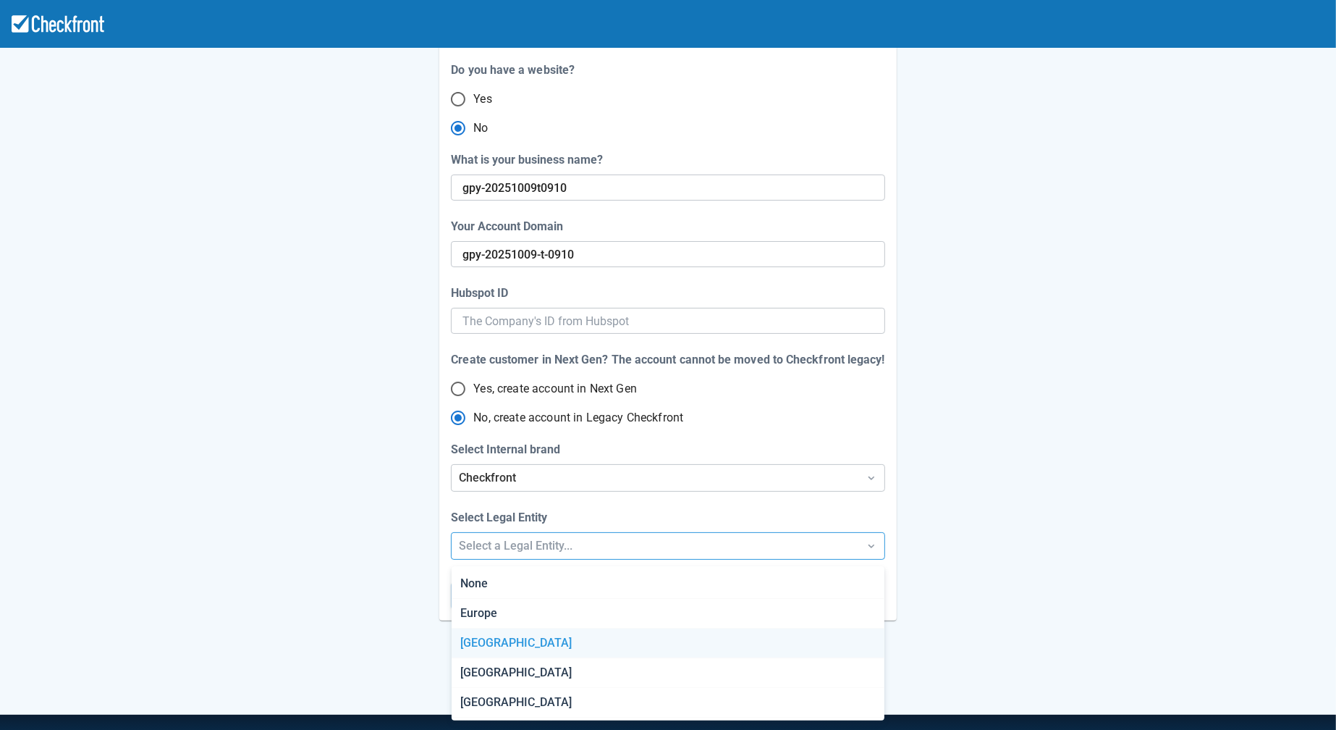
click at [493, 642] on div "[GEOGRAPHIC_DATA]" at bounding box center [668, 643] width 433 height 30
radio input "false"
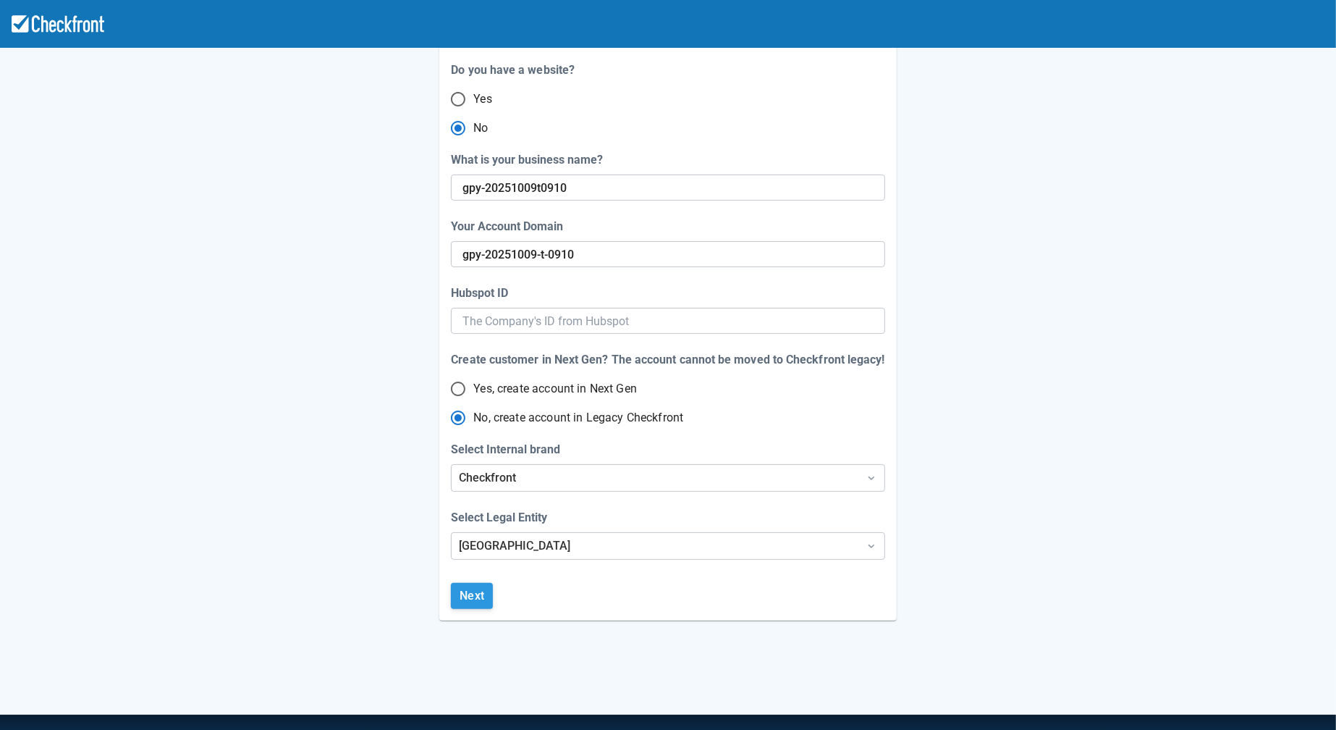
click at [478, 595] on button "Next" at bounding box center [472, 596] width 42 height 26
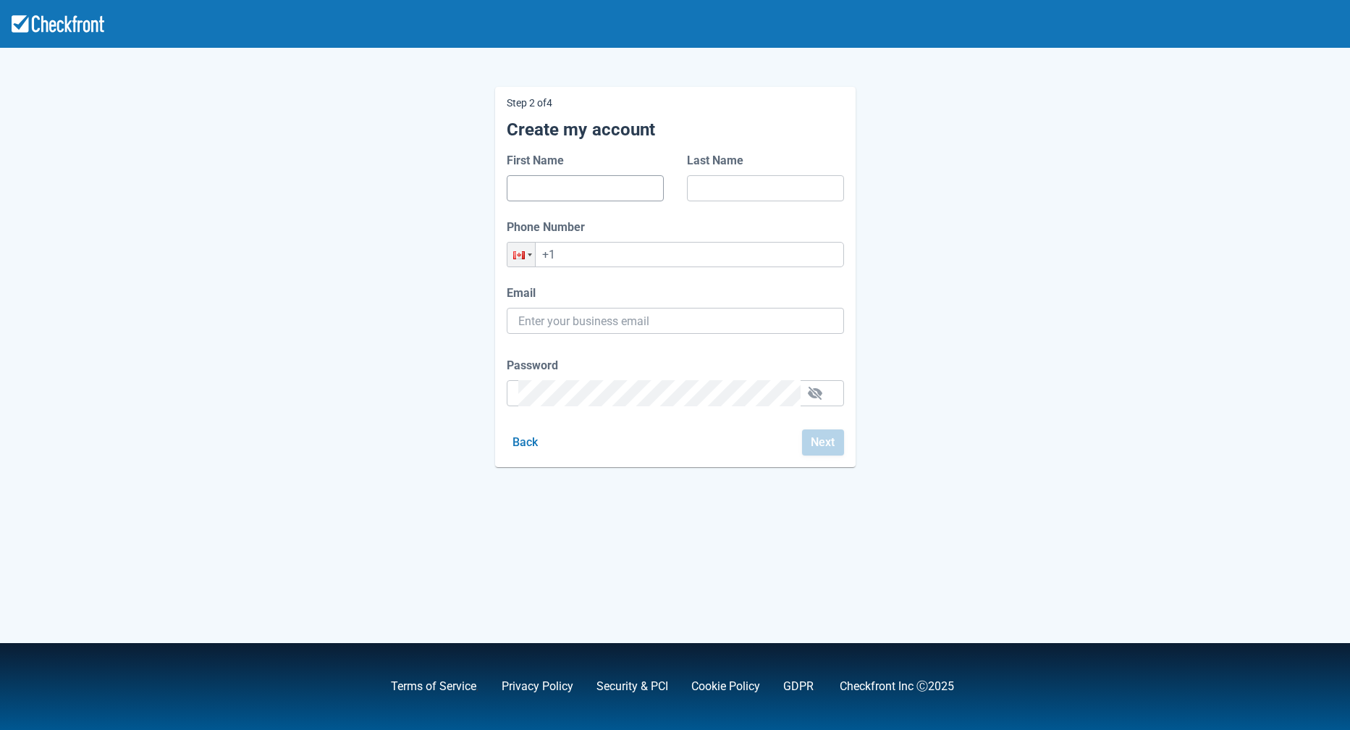
click at [560, 195] on input "First Name" at bounding box center [585, 188] width 134 height 26
type input "scvd"
click at [769, 192] on input "Last Name" at bounding box center [765, 188] width 134 height 26
type input "dfdsaf"
click at [687, 250] on input "+1" at bounding box center [675, 254] width 337 height 25
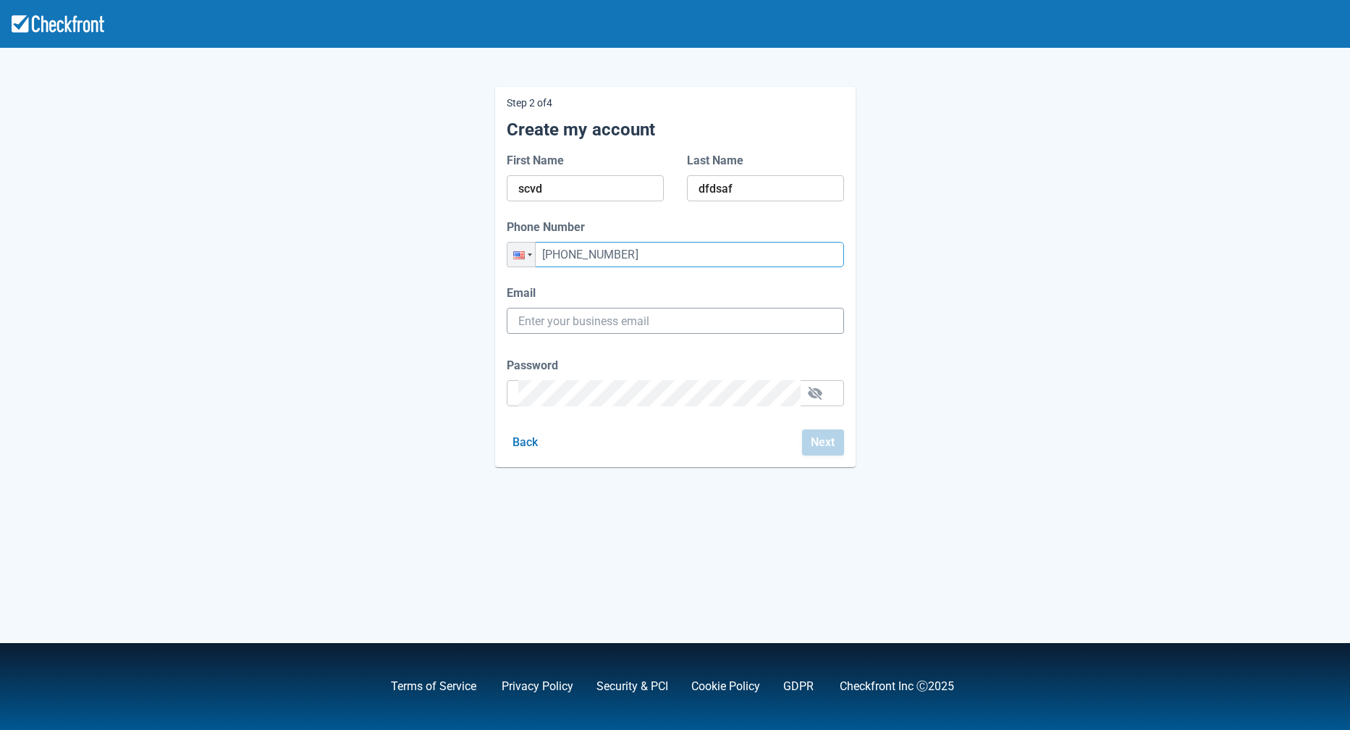
type input "+1 (454) 325-6436"
click at [668, 326] on input "Email" at bounding box center [675, 321] width 314 height 26
paste input "gpy-20251009t0910@email.ghostinspector.com"
type input "gpy-20251009t0910@email.ghostinspector.com"
click at [674, 391] on div "Password" at bounding box center [675, 381] width 337 height 49
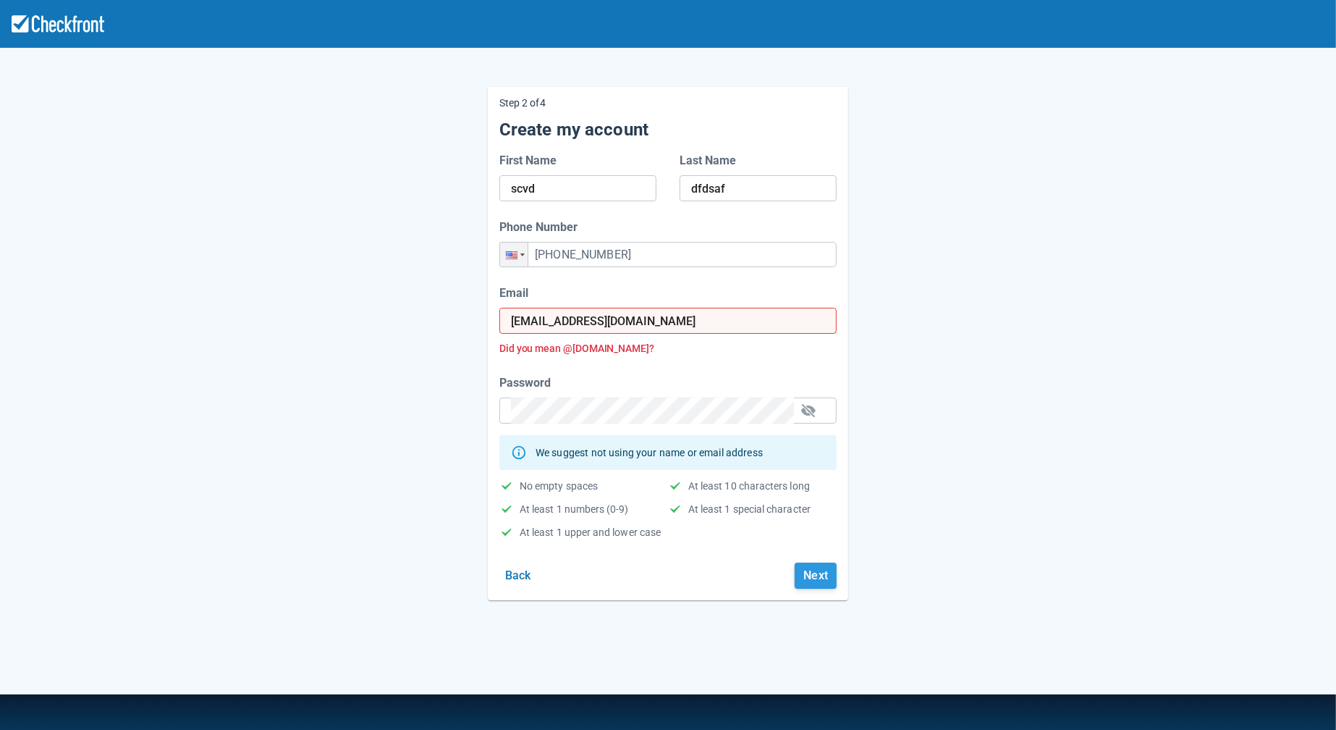
click at [811, 575] on button "Next" at bounding box center [816, 575] width 42 height 26
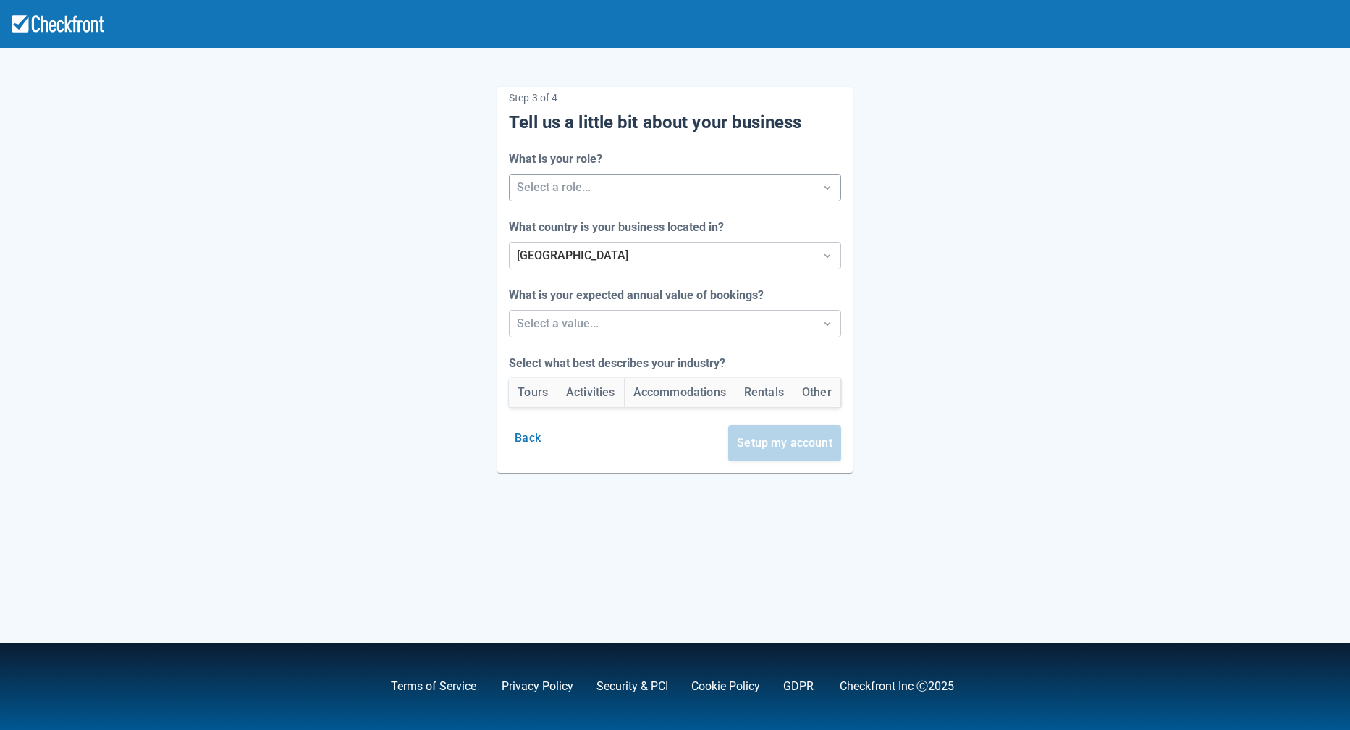
click at [618, 198] on div "Select a role..." at bounding box center [662, 187] width 305 height 26
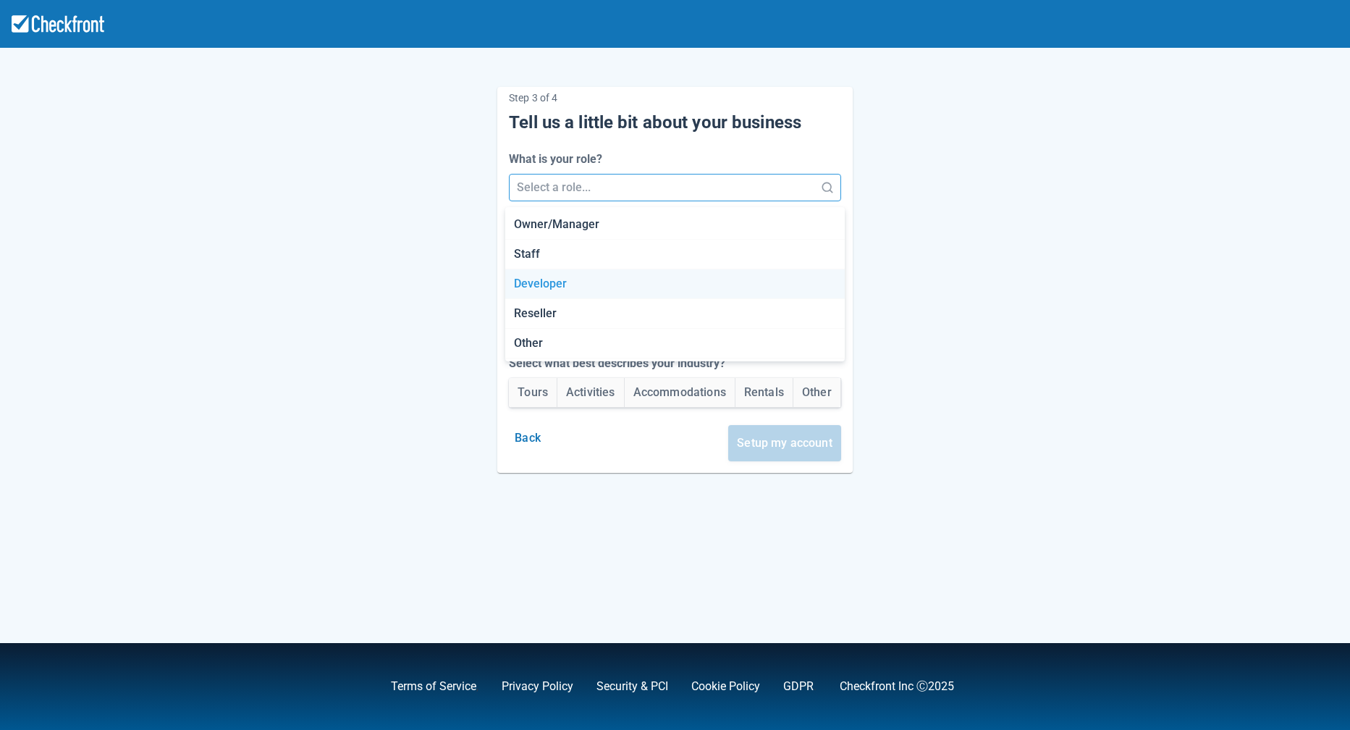
click at [581, 280] on div "Developer" at bounding box center [674, 284] width 339 height 30
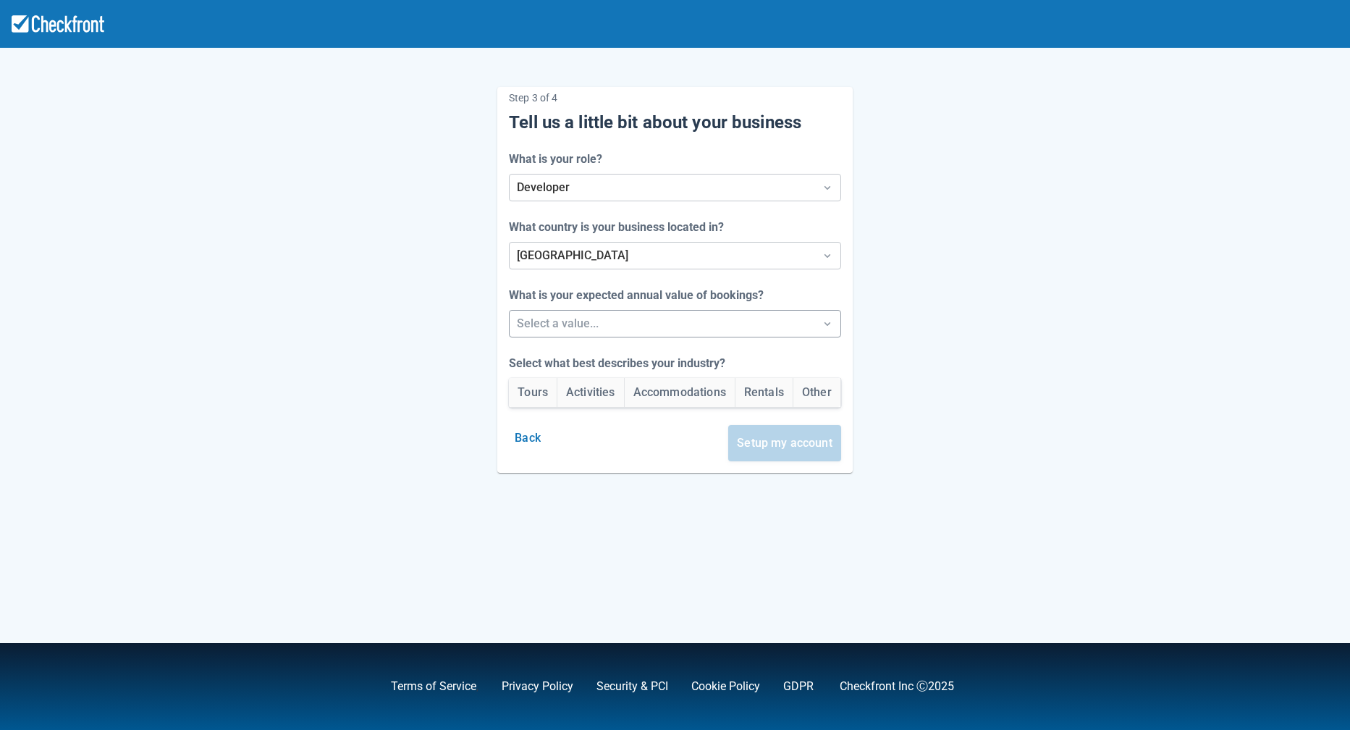
click at [586, 334] on div "Select a value..." at bounding box center [662, 323] width 305 height 26
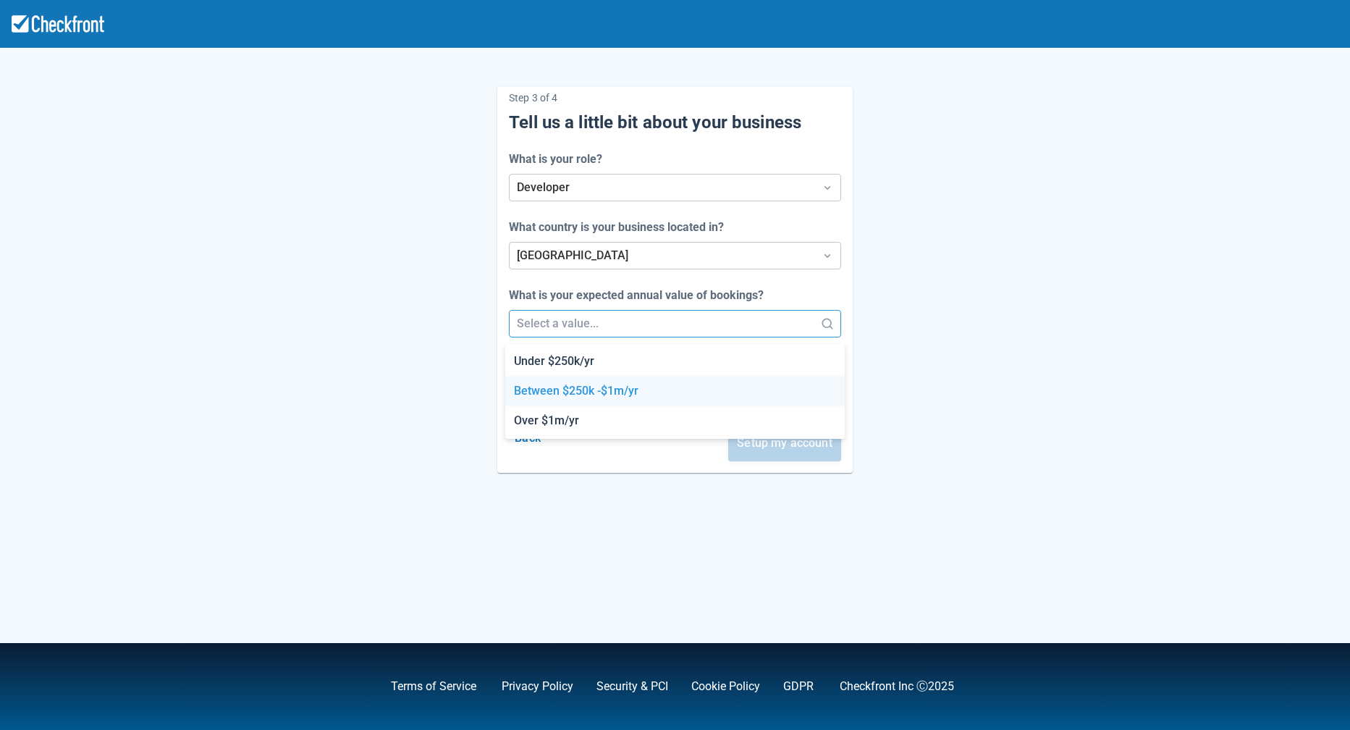
click at [560, 401] on div "Between $250k -$1m/yr" at bounding box center [674, 391] width 339 height 30
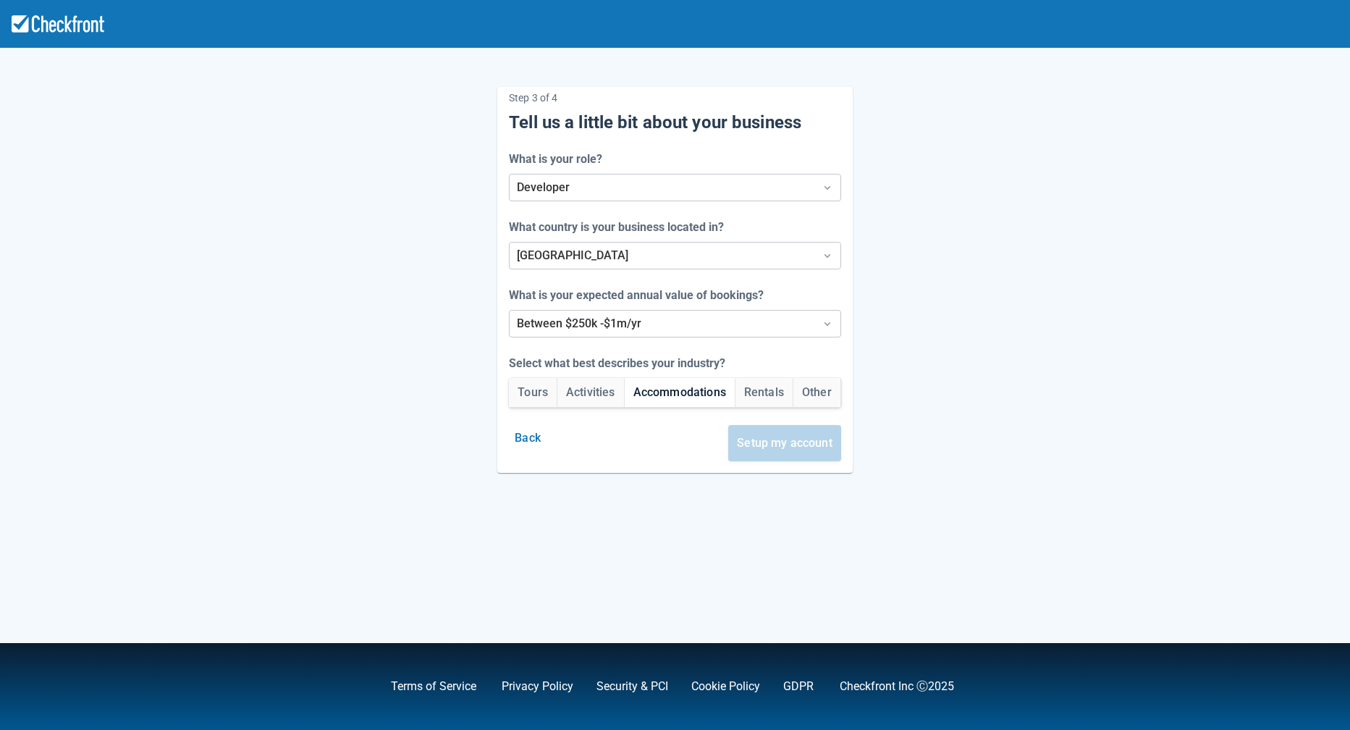
click at [688, 389] on button "Accommodations" at bounding box center [680, 392] width 110 height 29
click at [790, 443] on button "Setup my account" at bounding box center [784, 443] width 113 height 36
